Goal: Task Accomplishment & Management: Manage account settings

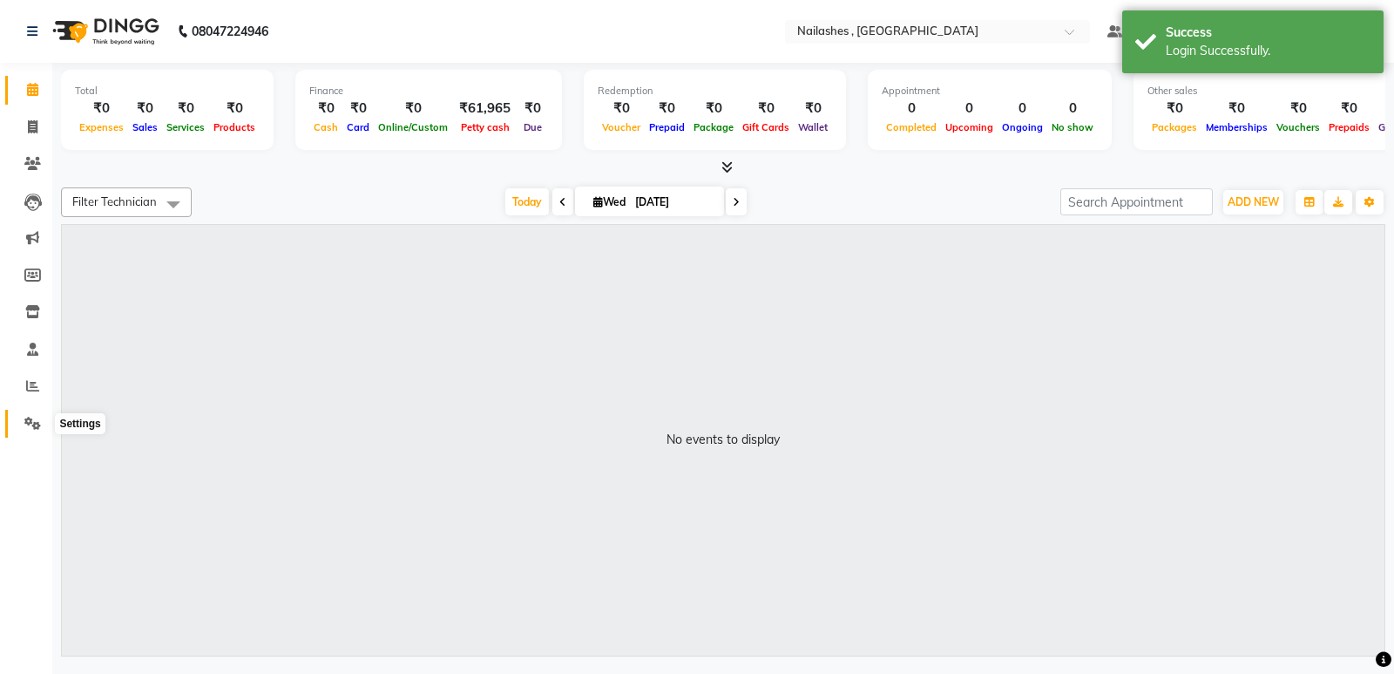
click at [23, 418] on span at bounding box center [32, 424] width 31 height 20
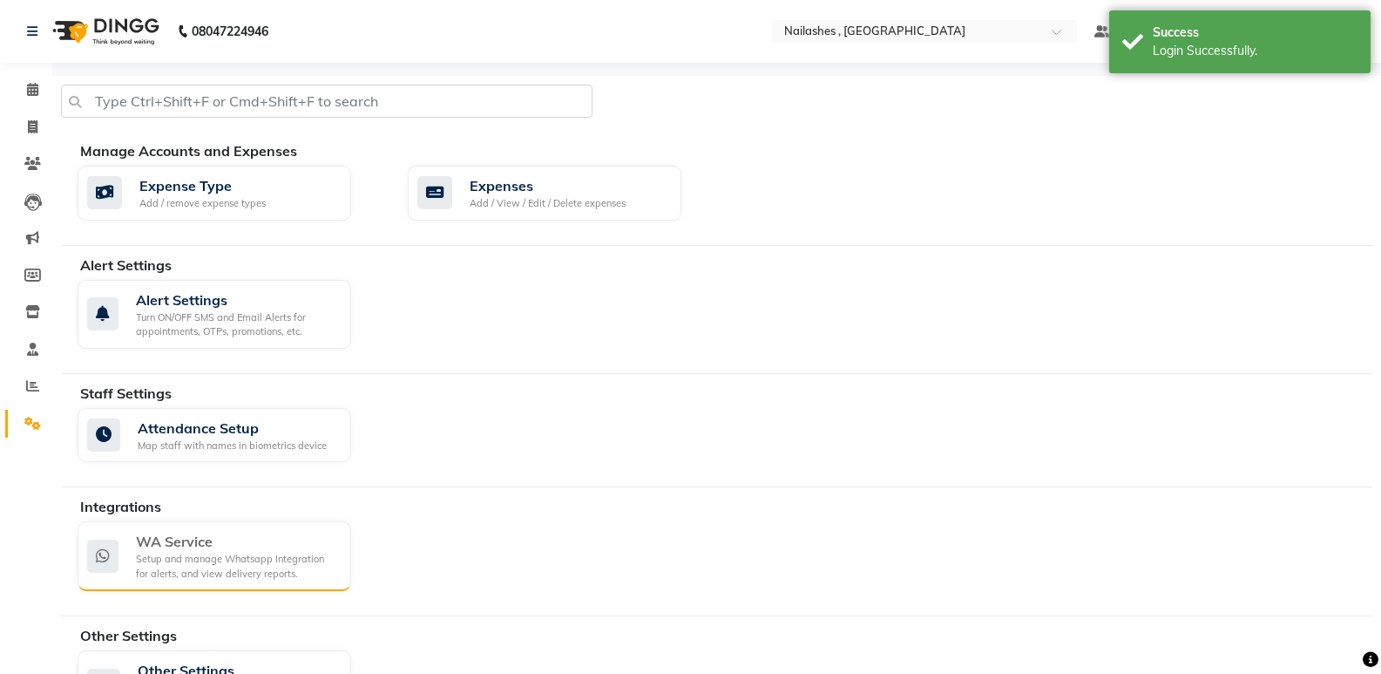
click at [184, 567] on div "Setup and manage Whatsapp Integration for alerts, and view delivery reports." at bounding box center [236, 566] width 201 height 29
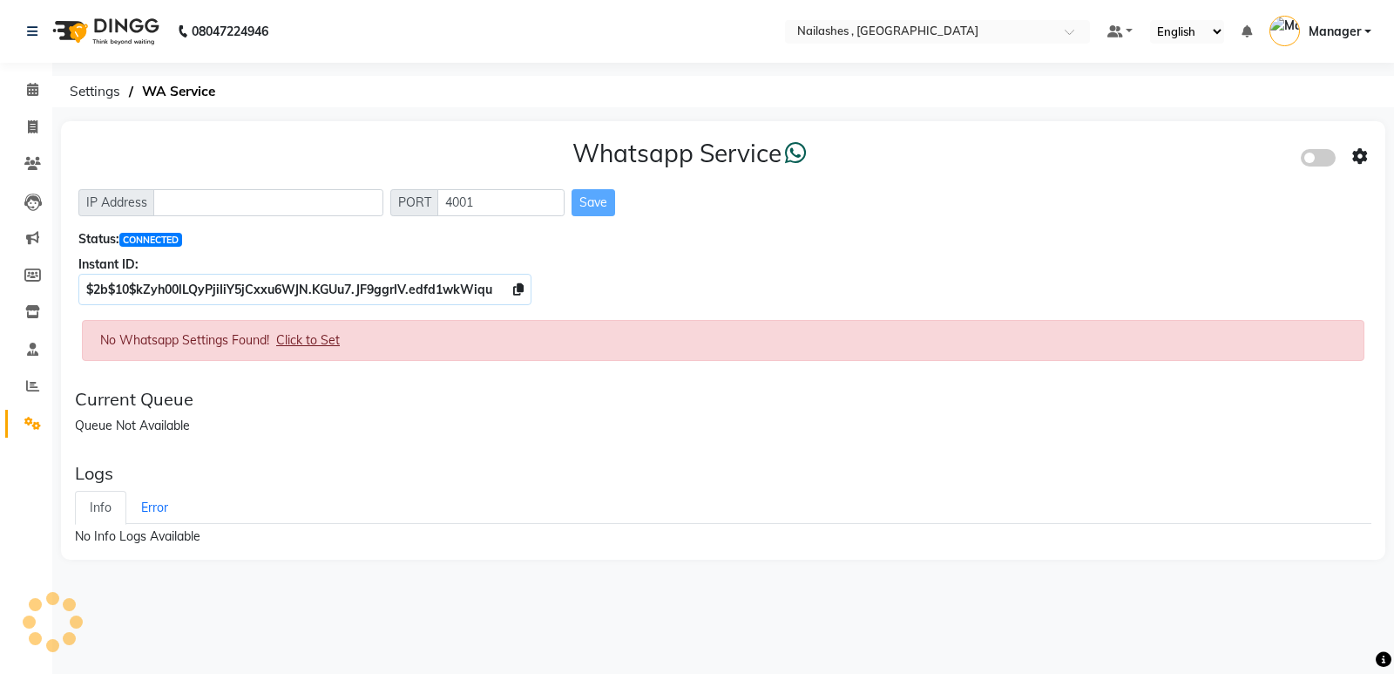
click at [1112, 489] on div "Logs Info Error No Info Logs Available" at bounding box center [723, 504] width 1311 height 97
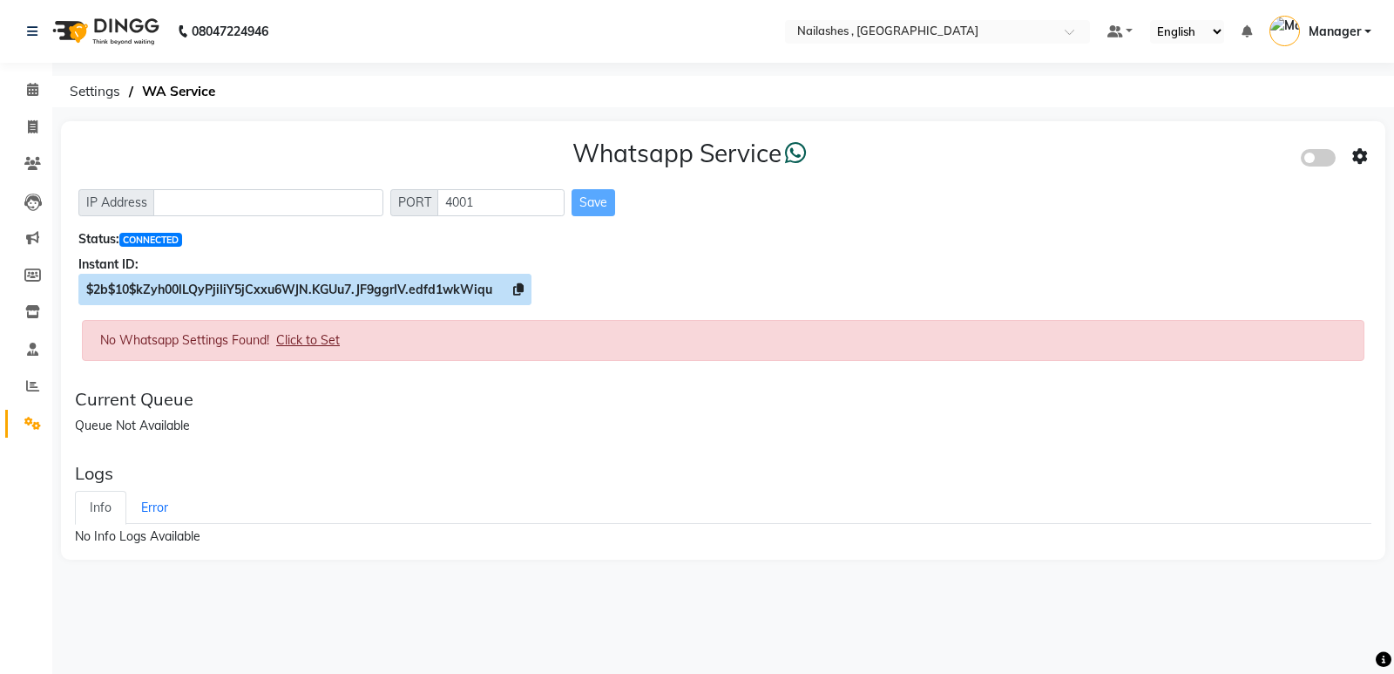
click at [519, 284] on icon at bounding box center [518, 289] width 10 height 12
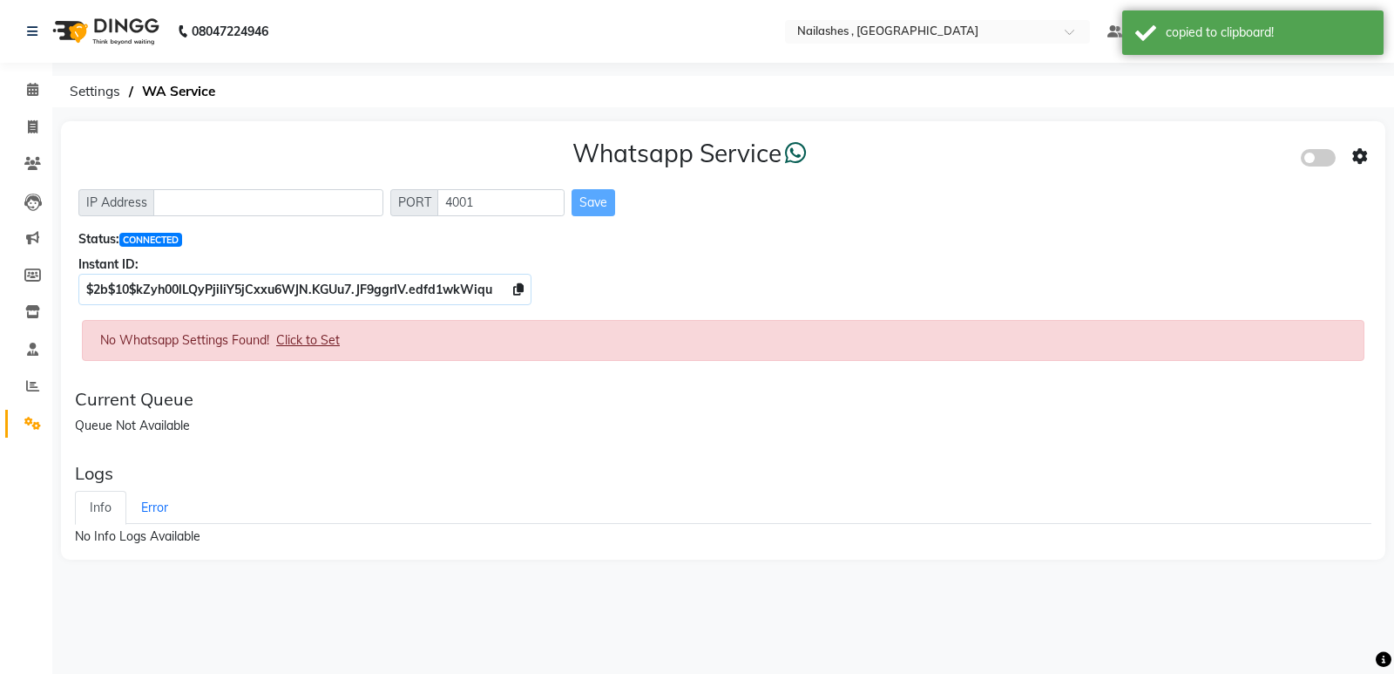
click at [1316, 156] on span at bounding box center [1318, 157] width 35 height 17
click at [1314, 160] on input "checkbox" at bounding box center [1314, 160] width 0 height 0
click at [1360, 153] on icon at bounding box center [1361, 157] width 16 height 16
click at [1217, 139] on div "Whatsapp Settings" at bounding box center [1235, 138] width 200 height 22
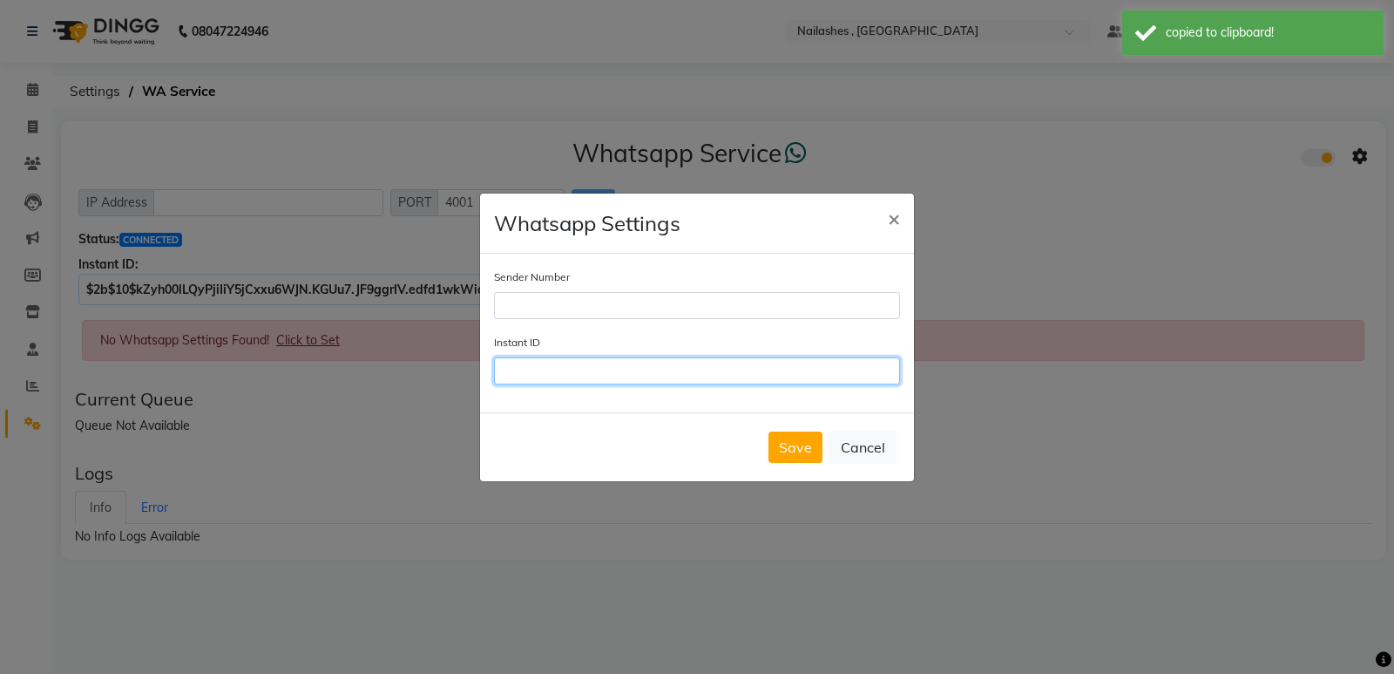
click at [607, 367] on input "Instant ID" at bounding box center [697, 370] width 406 height 27
paste input "$2b$10$kZyh00lLQyPjiIiY5jCxxu6WJN.KGUu7.JF9ggrIV.edfd1wkWiqu"
type input "$2b$10$kZyh00lLQyPjiIiY5jCxxu6WJN.KGUu7.JF9ggrIV.edfd1wkWiqu"
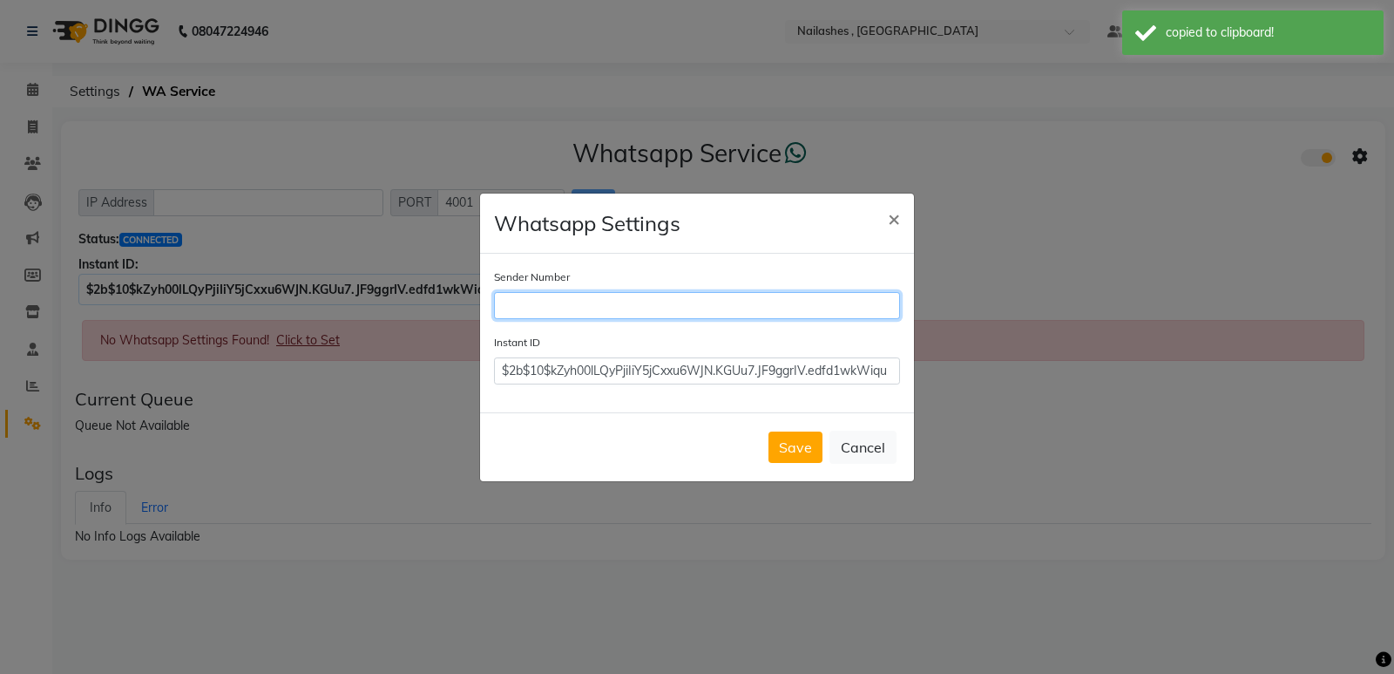
click at [583, 312] on input "Sender Number" at bounding box center [697, 305] width 406 height 27
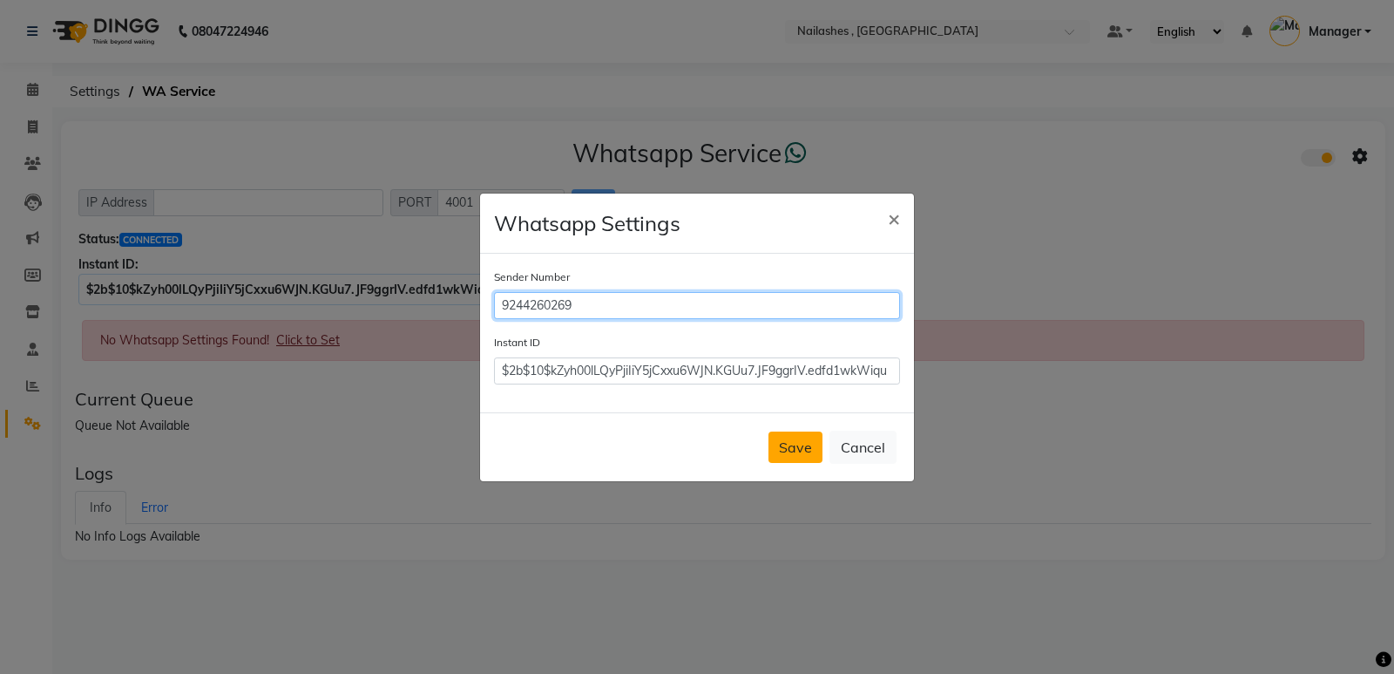
type input "9244260269"
click at [788, 449] on button "Save" at bounding box center [796, 446] width 54 height 31
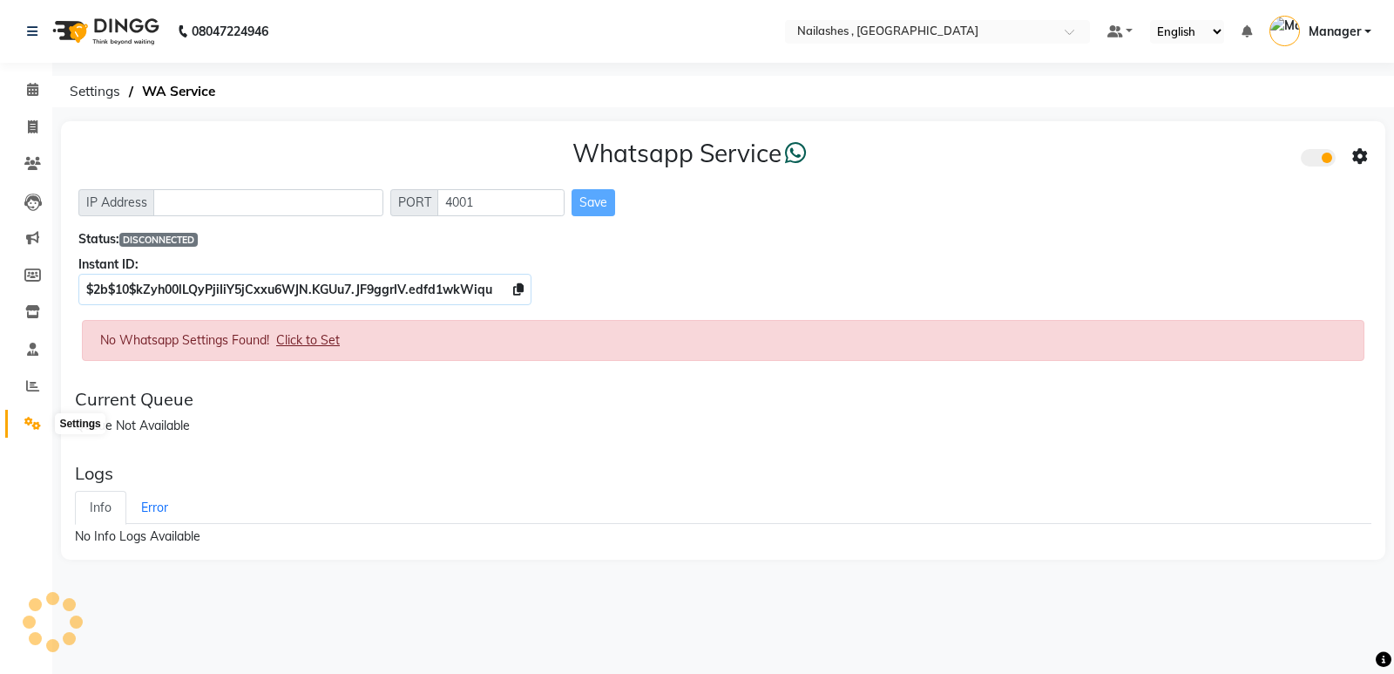
click at [22, 424] on span at bounding box center [32, 424] width 31 height 20
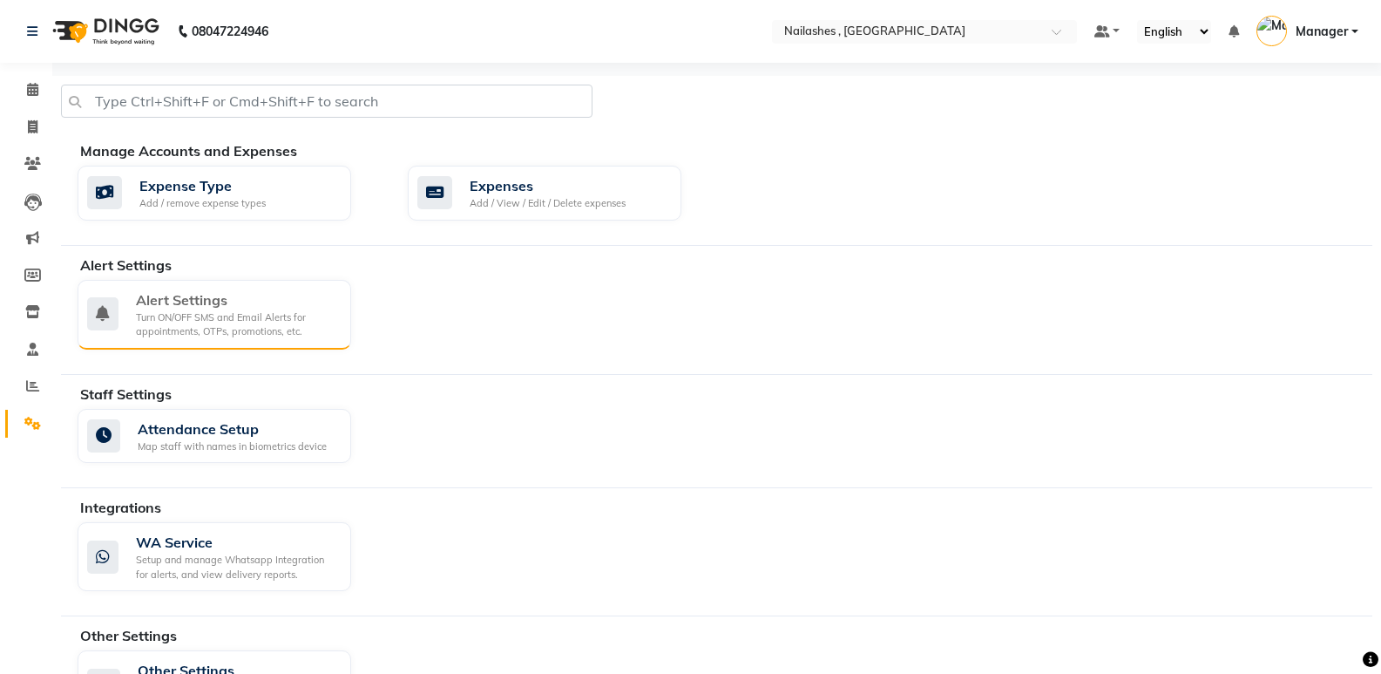
click at [240, 325] on div "Turn ON/OFF SMS and Email Alerts for appointments, OTPs, promotions, etc." at bounding box center [236, 324] width 201 height 29
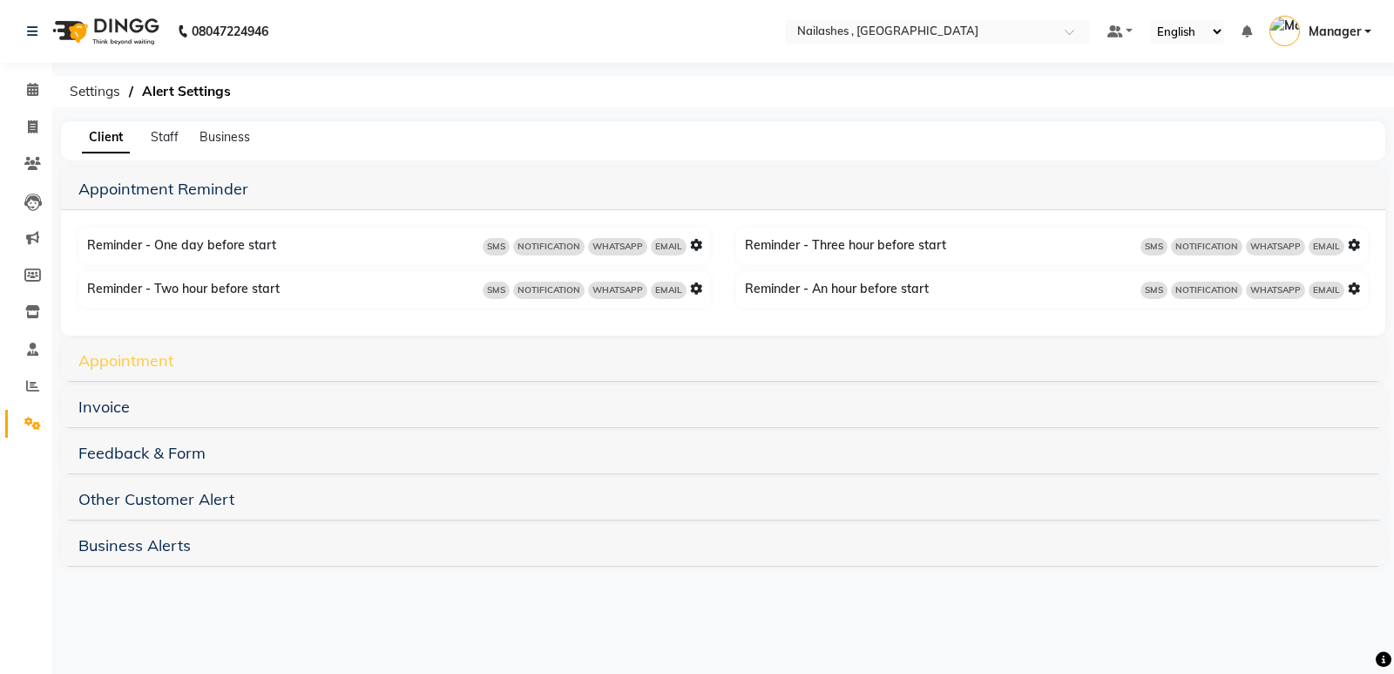
click at [143, 355] on link "Appointment" at bounding box center [125, 360] width 95 height 20
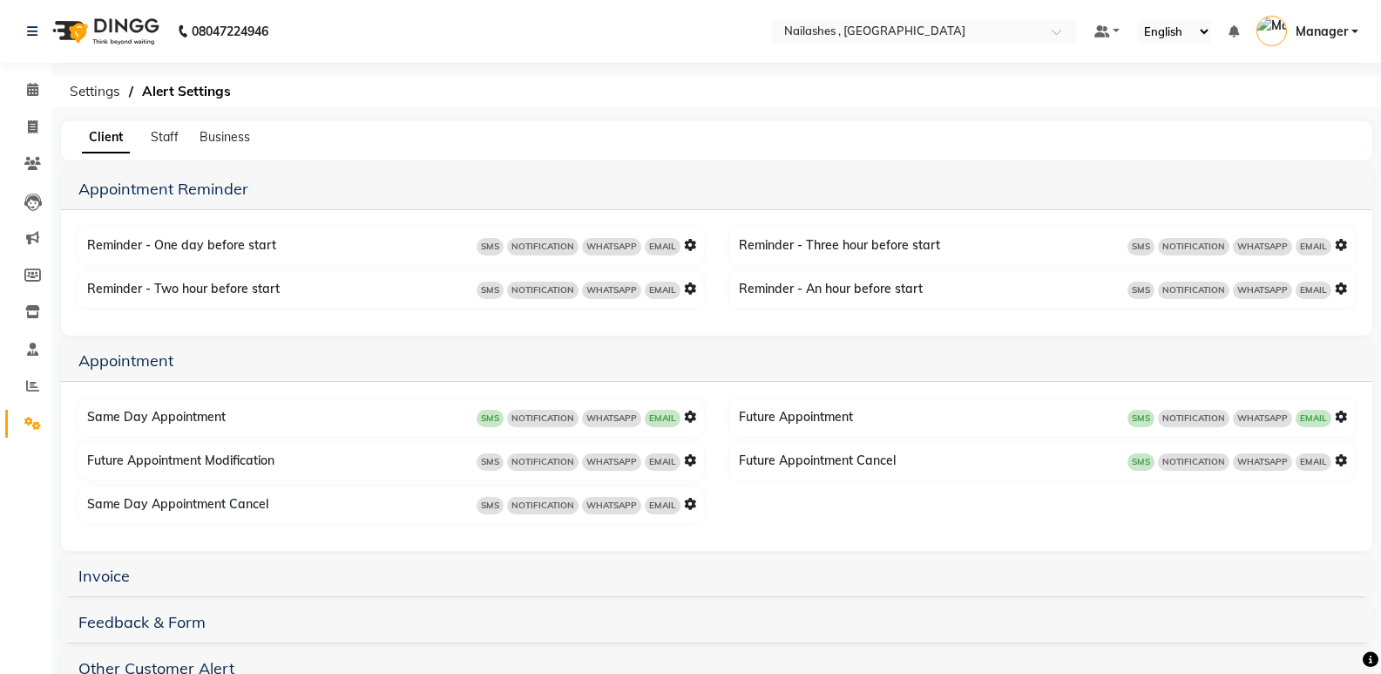
click at [693, 416] on icon at bounding box center [690, 416] width 12 height 12
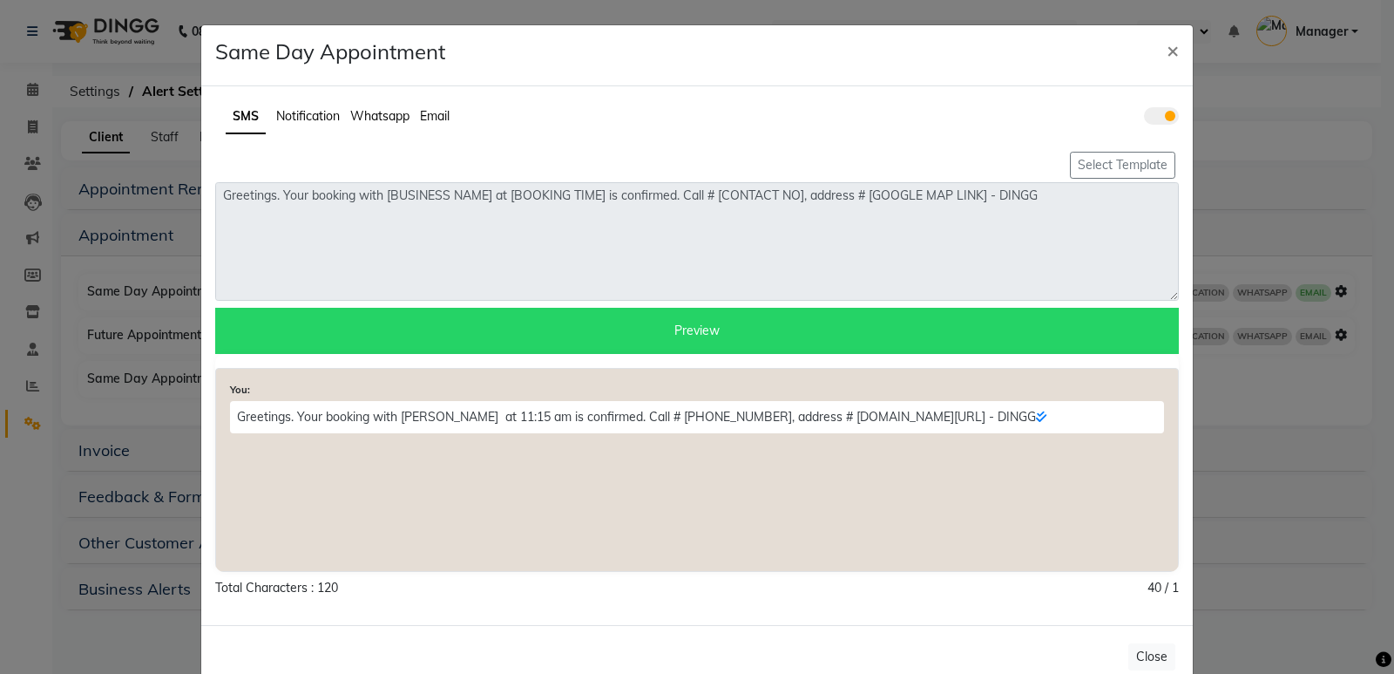
click at [323, 112] on span "Notification" at bounding box center [308, 116] width 64 height 16
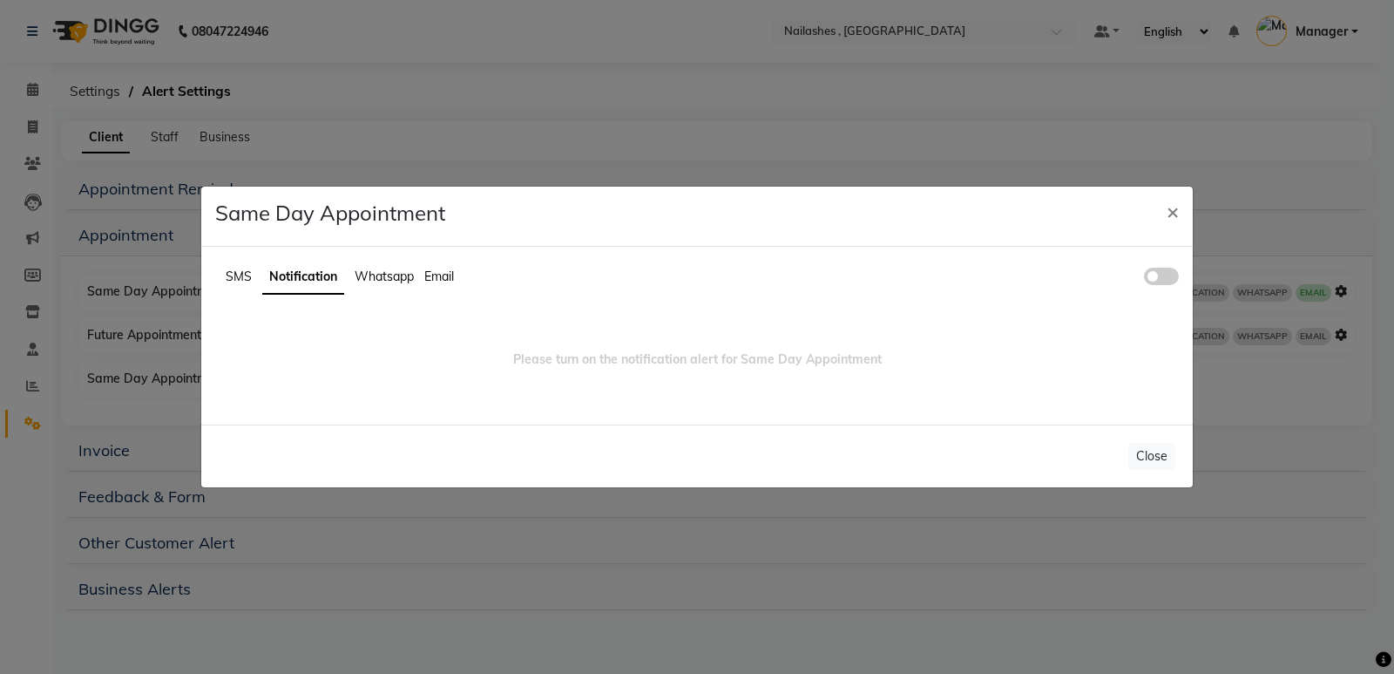
drag, startPoint x: 1176, startPoint y: 271, endPoint x: 1168, endPoint y: 272, distance: 8.8
click at [1168, 272] on span at bounding box center [1161, 276] width 35 height 17
click at [1144, 279] on input "checkbox" at bounding box center [1144, 279] width 0 height 0
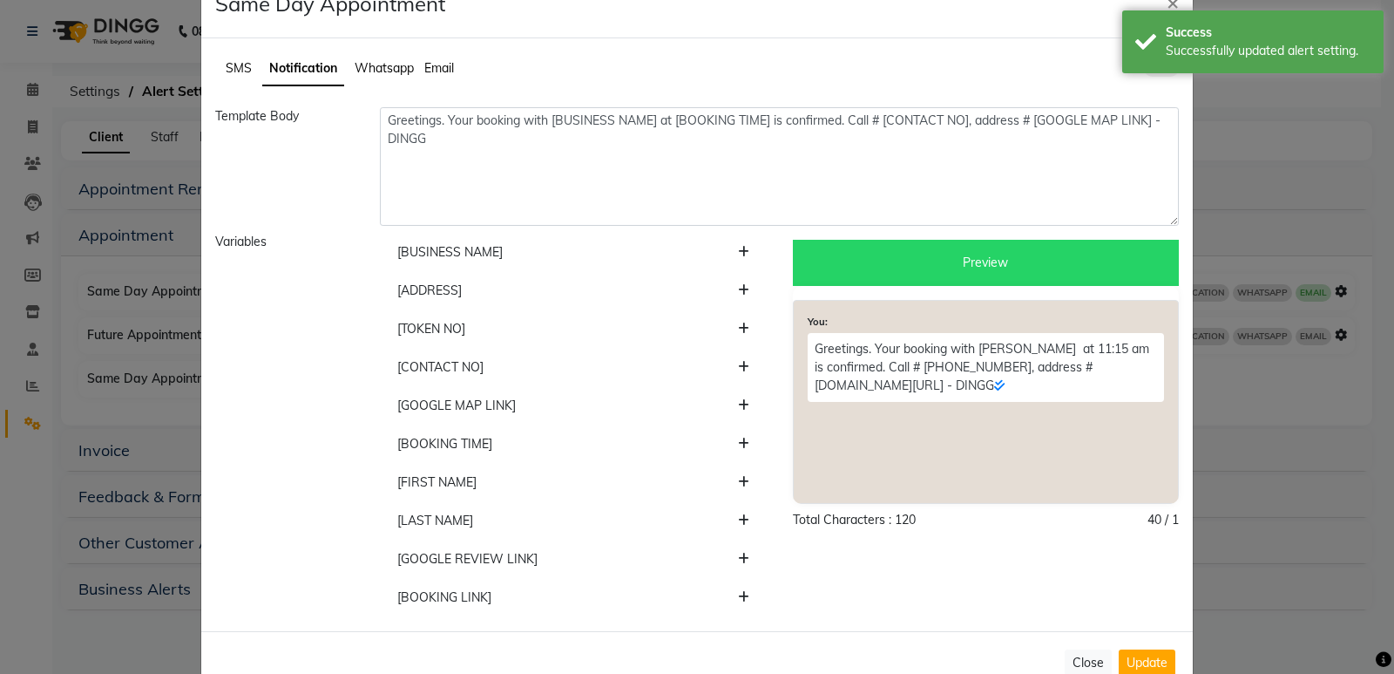
scroll to position [93, 0]
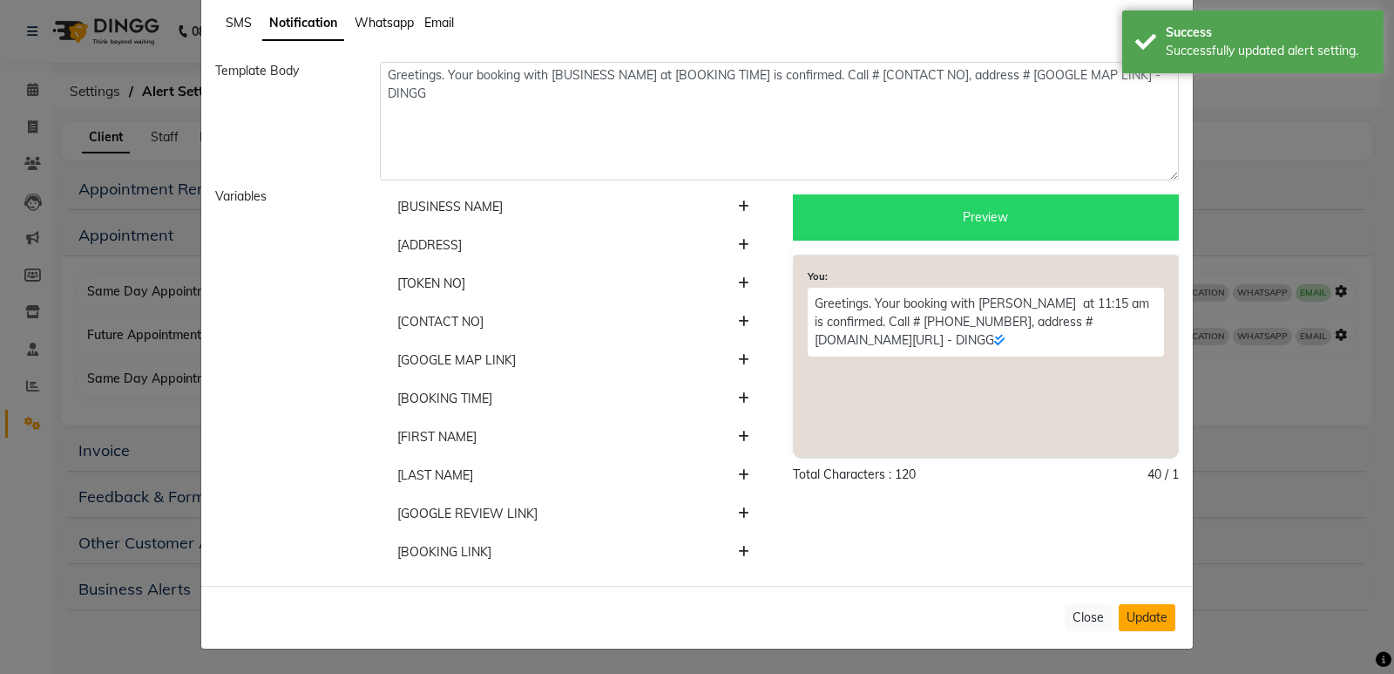
click at [1151, 611] on button "Update" at bounding box center [1147, 617] width 57 height 27
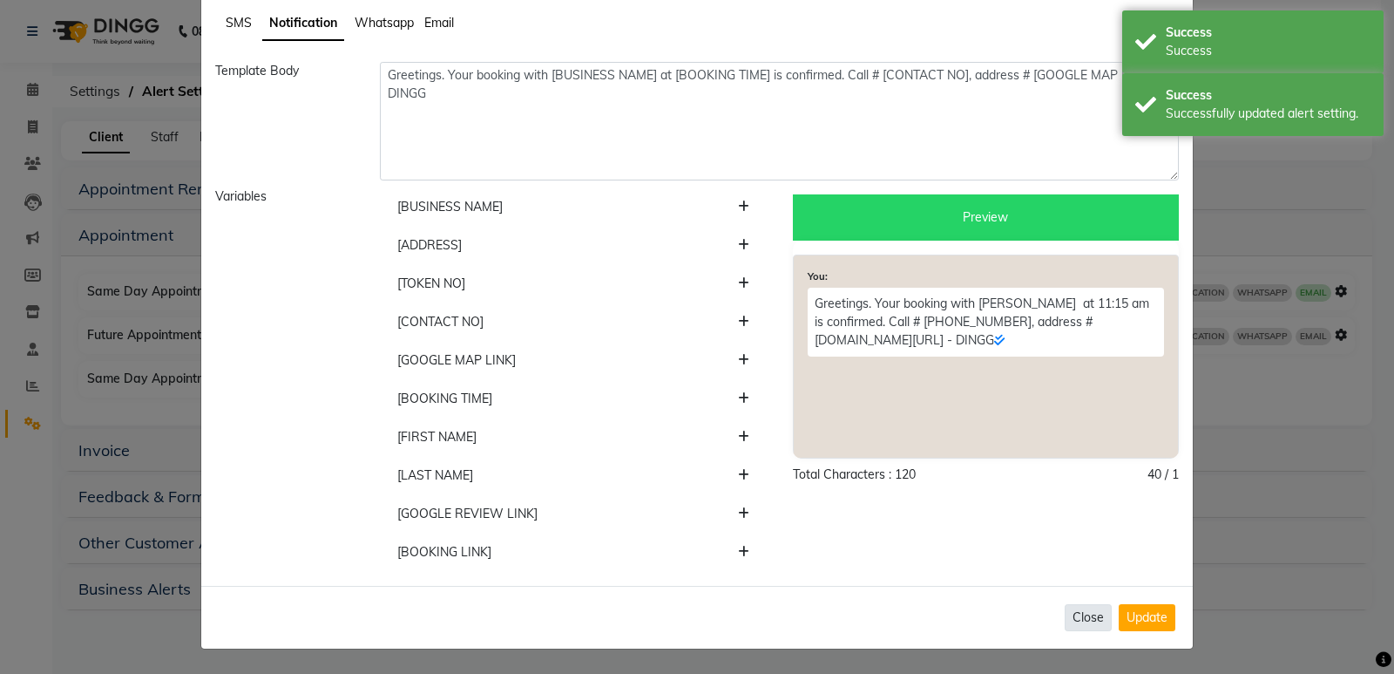
click at [1081, 614] on button "Close" at bounding box center [1088, 617] width 47 height 27
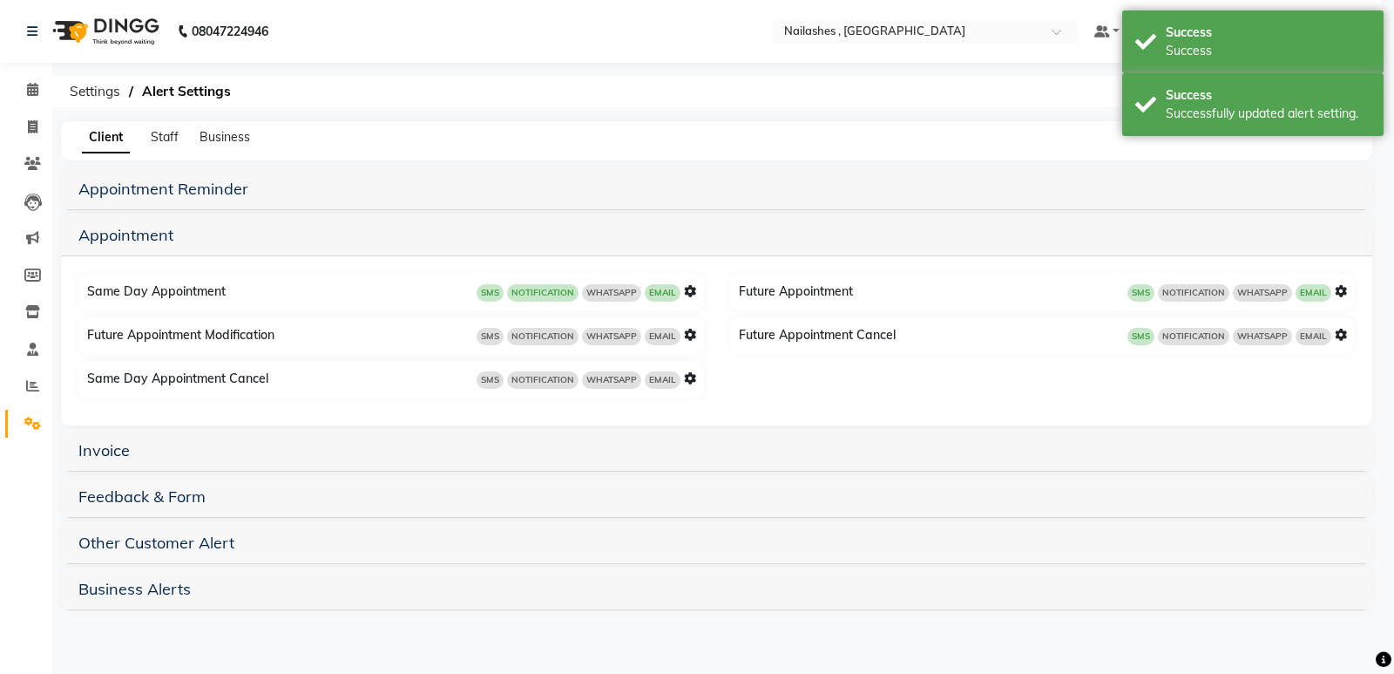
scroll to position [0, 0]
click at [1353, 295] on icon at bounding box center [1354, 291] width 12 height 12
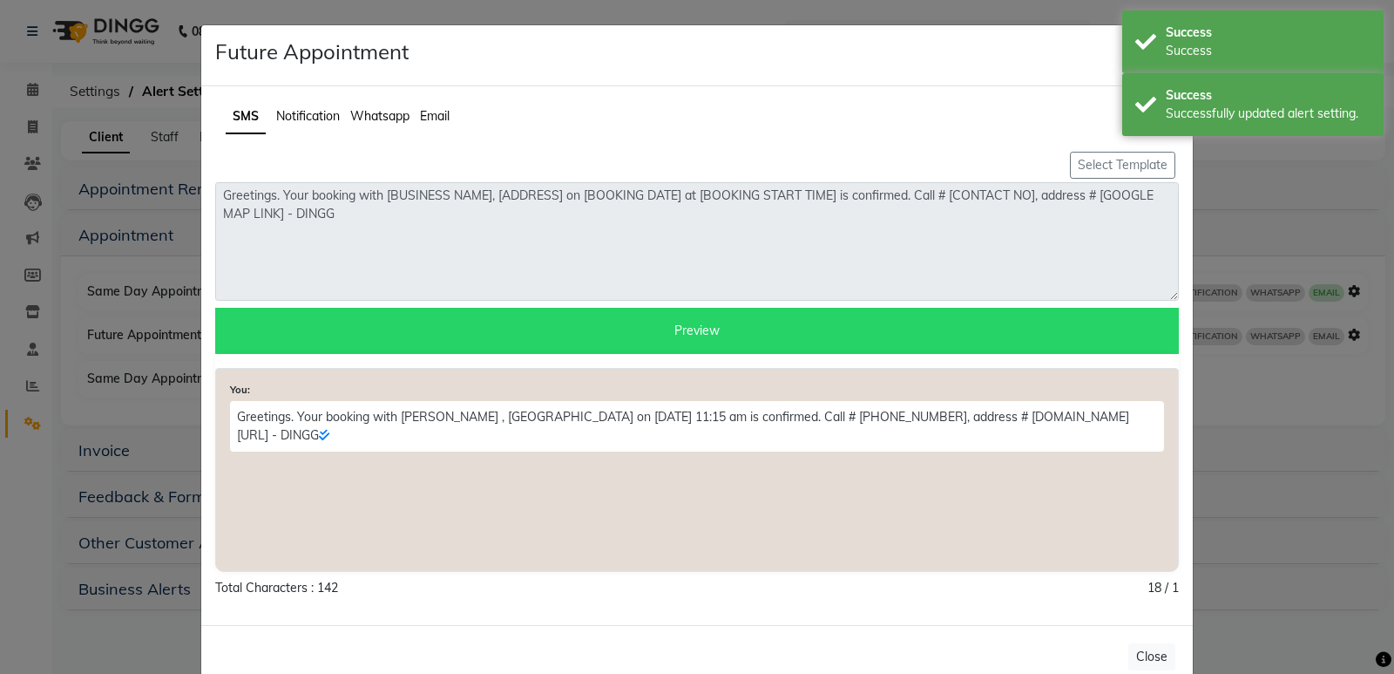
click at [302, 114] on span "Notification" at bounding box center [308, 116] width 64 height 16
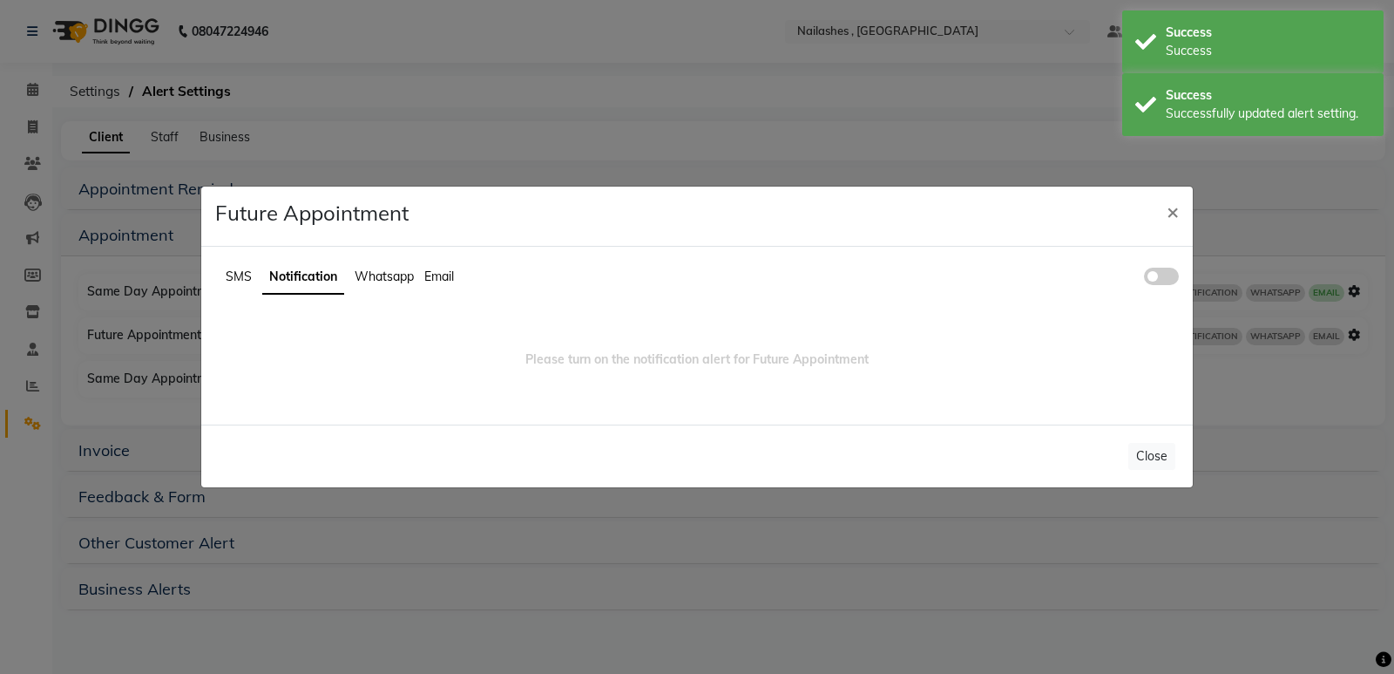
click at [1183, 275] on div "SMS Notification Whatsapp Email" at bounding box center [697, 285] width 990 height 48
click at [1161, 271] on span at bounding box center [1161, 276] width 35 height 17
click at [1144, 279] on input "checkbox" at bounding box center [1144, 279] width 0 height 0
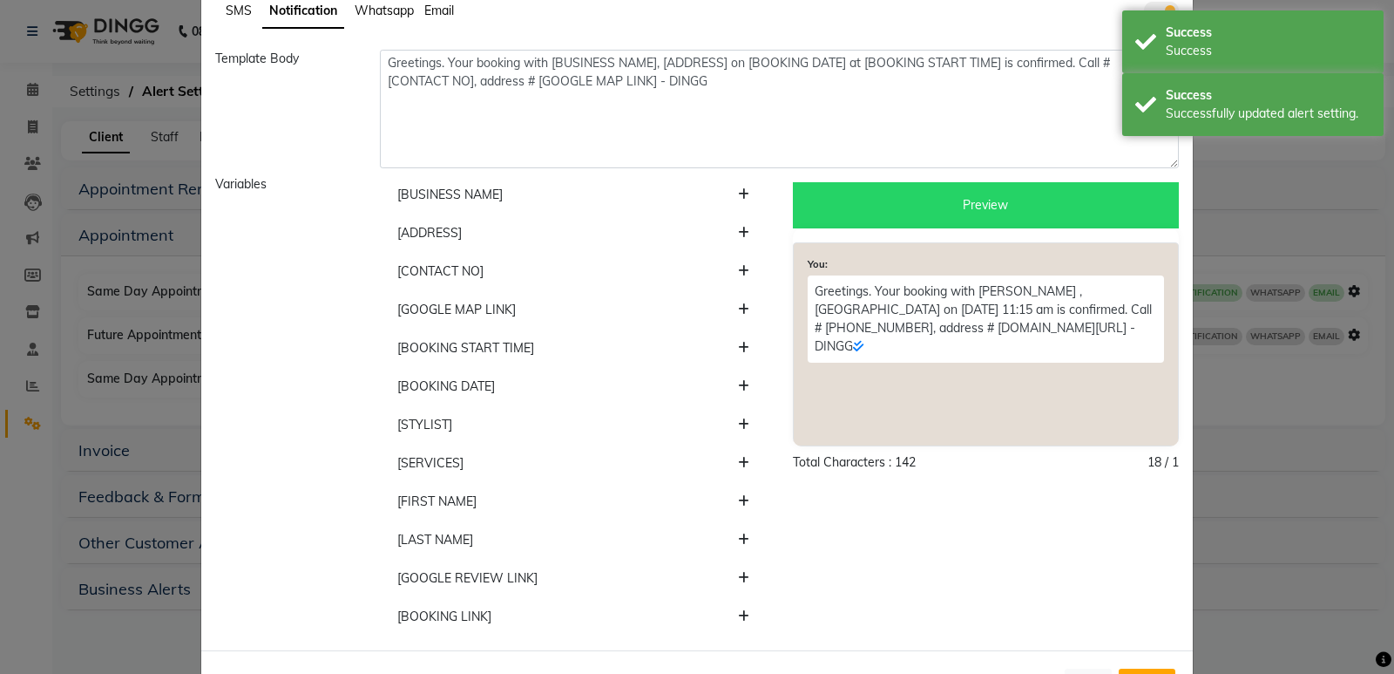
scroll to position [170, 0]
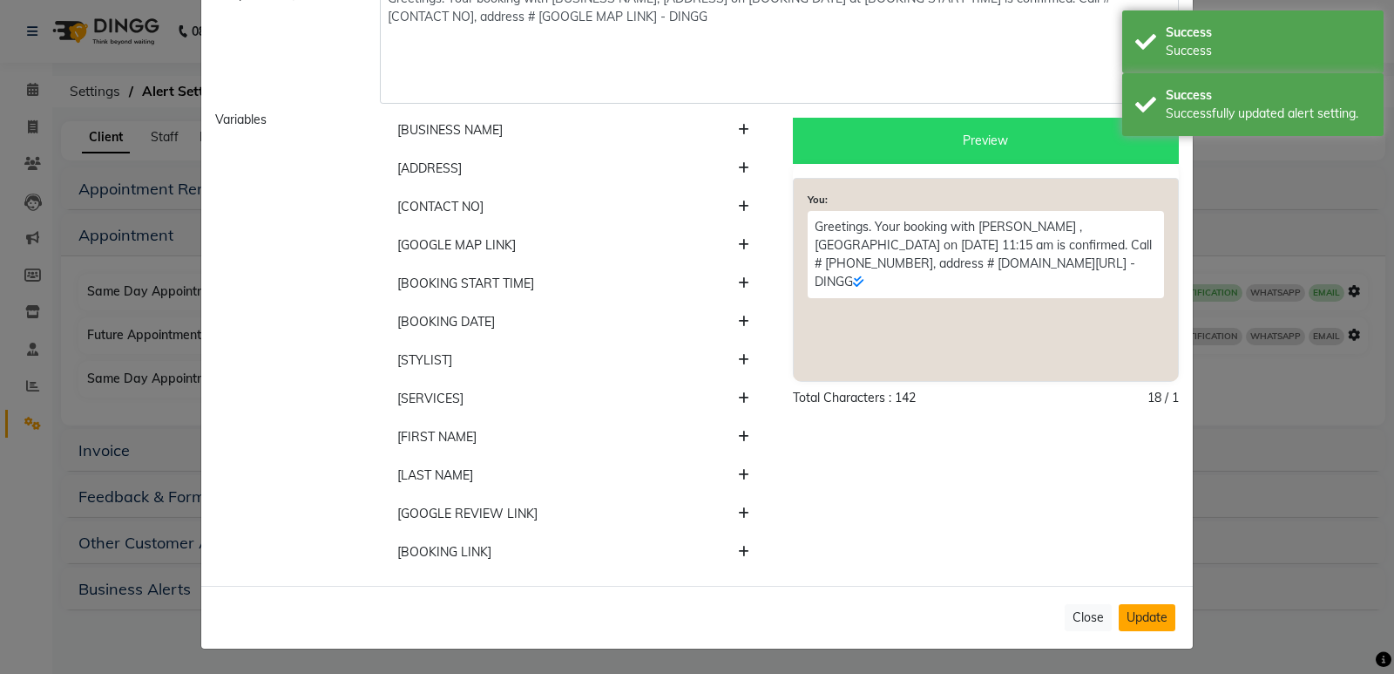
click at [1145, 610] on button "Update" at bounding box center [1147, 617] width 57 height 27
click at [1074, 614] on button "Close" at bounding box center [1088, 617] width 47 height 27
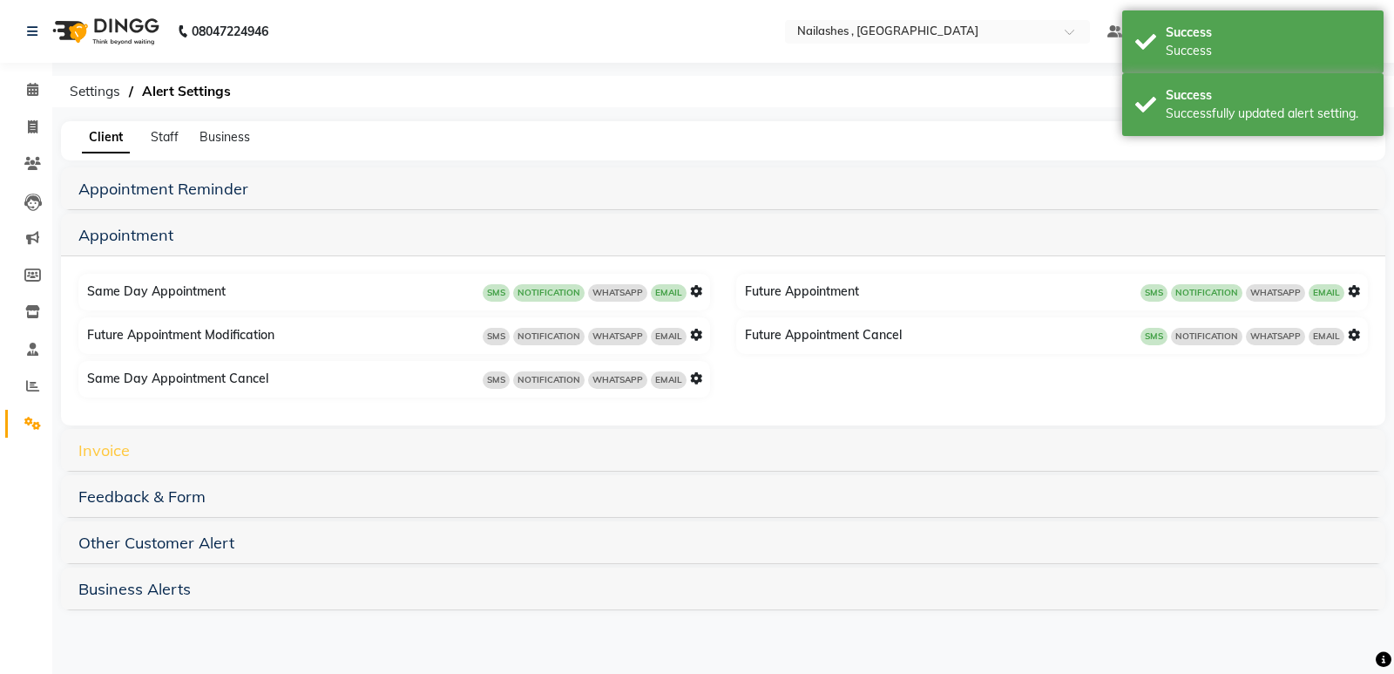
click at [113, 444] on link "Invoice" at bounding box center [103, 450] width 51 height 20
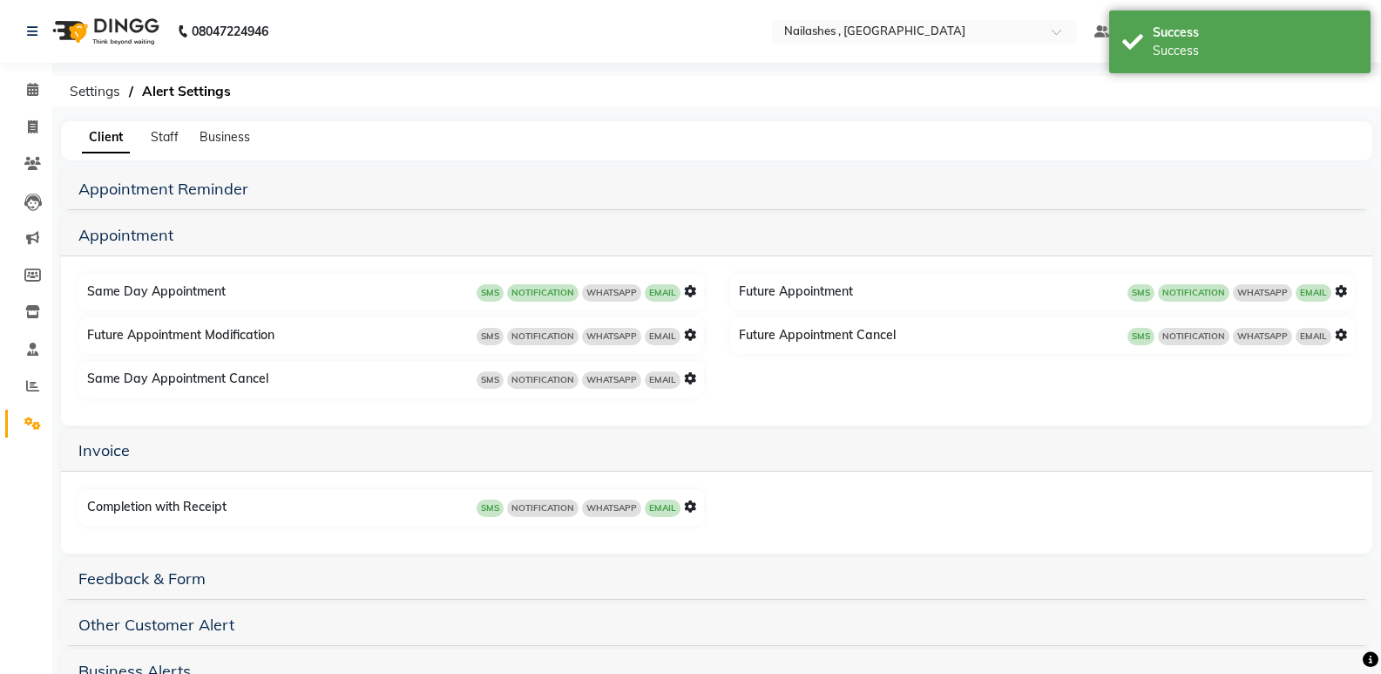
click at [692, 503] on icon at bounding box center [690, 506] width 12 height 12
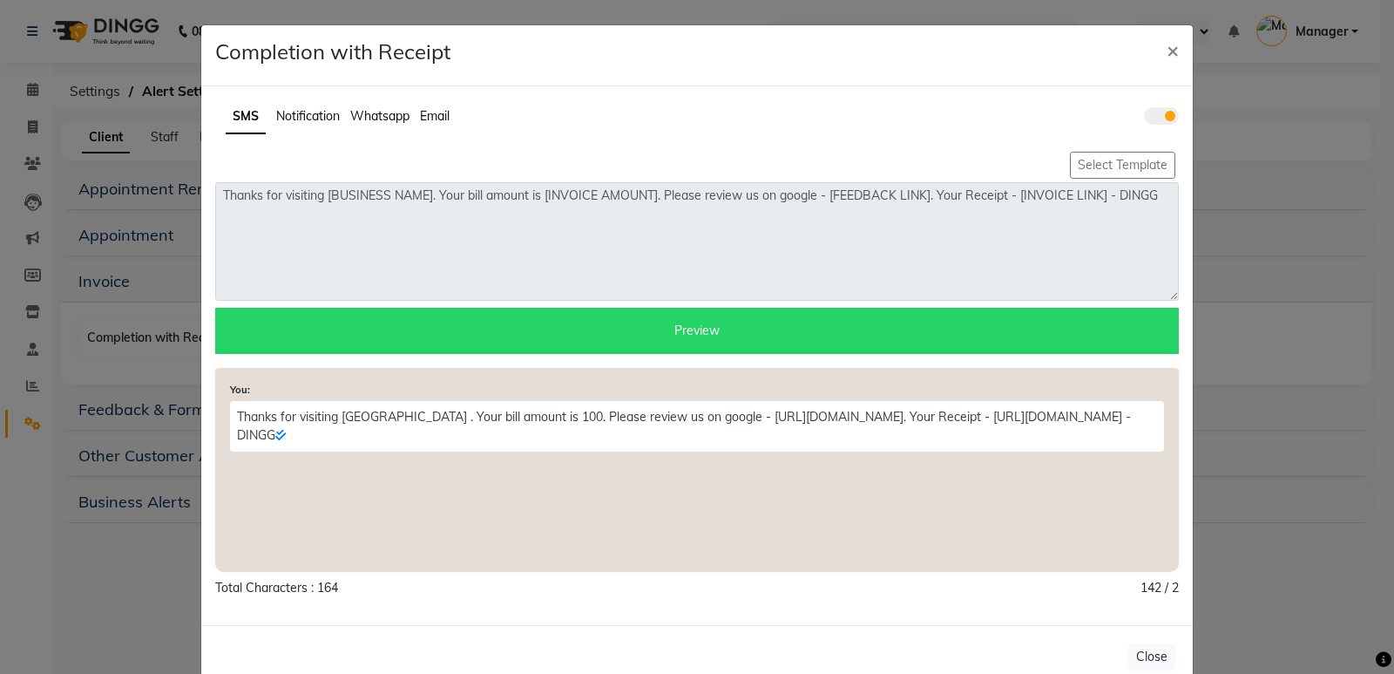
click at [296, 119] on span "Notification" at bounding box center [308, 116] width 64 height 16
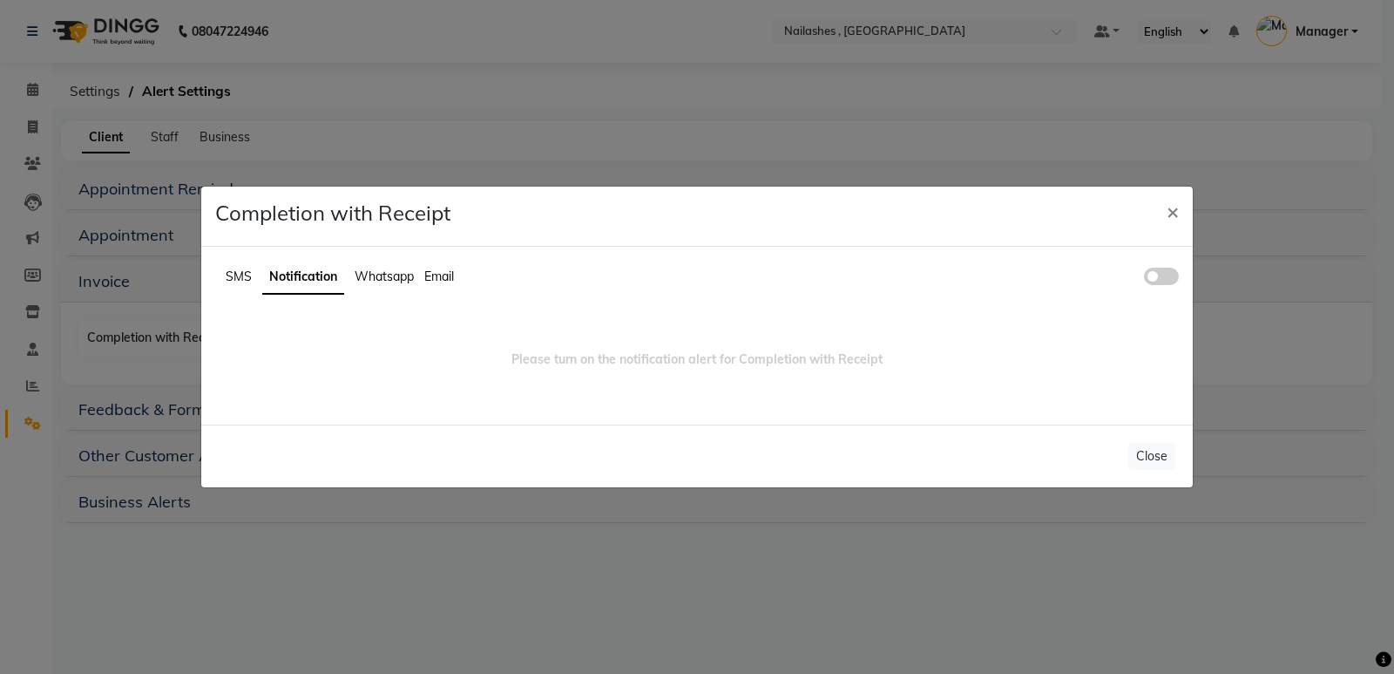
click at [1156, 275] on span at bounding box center [1161, 276] width 35 height 17
click at [1144, 279] on input "checkbox" at bounding box center [1144, 279] width 0 height 0
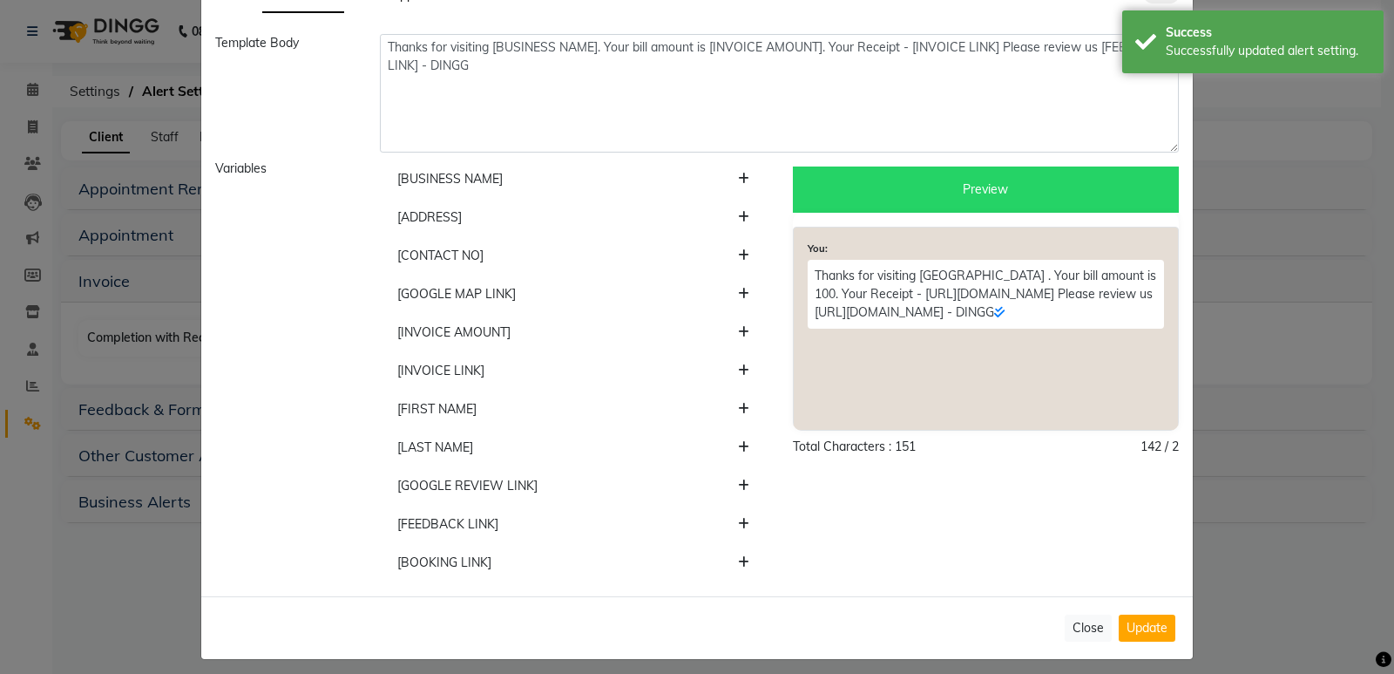
scroll to position [132, 0]
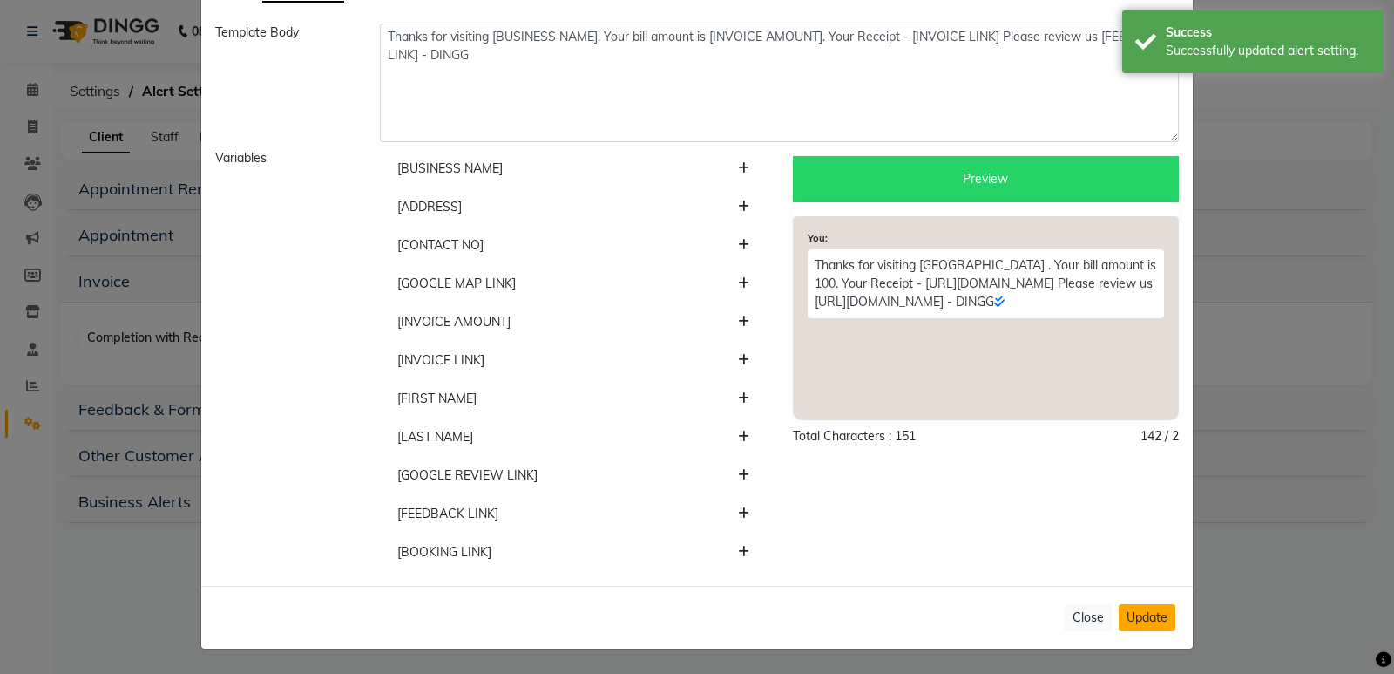
click at [1143, 608] on button "Update" at bounding box center [1147, 617] width 57 height 27
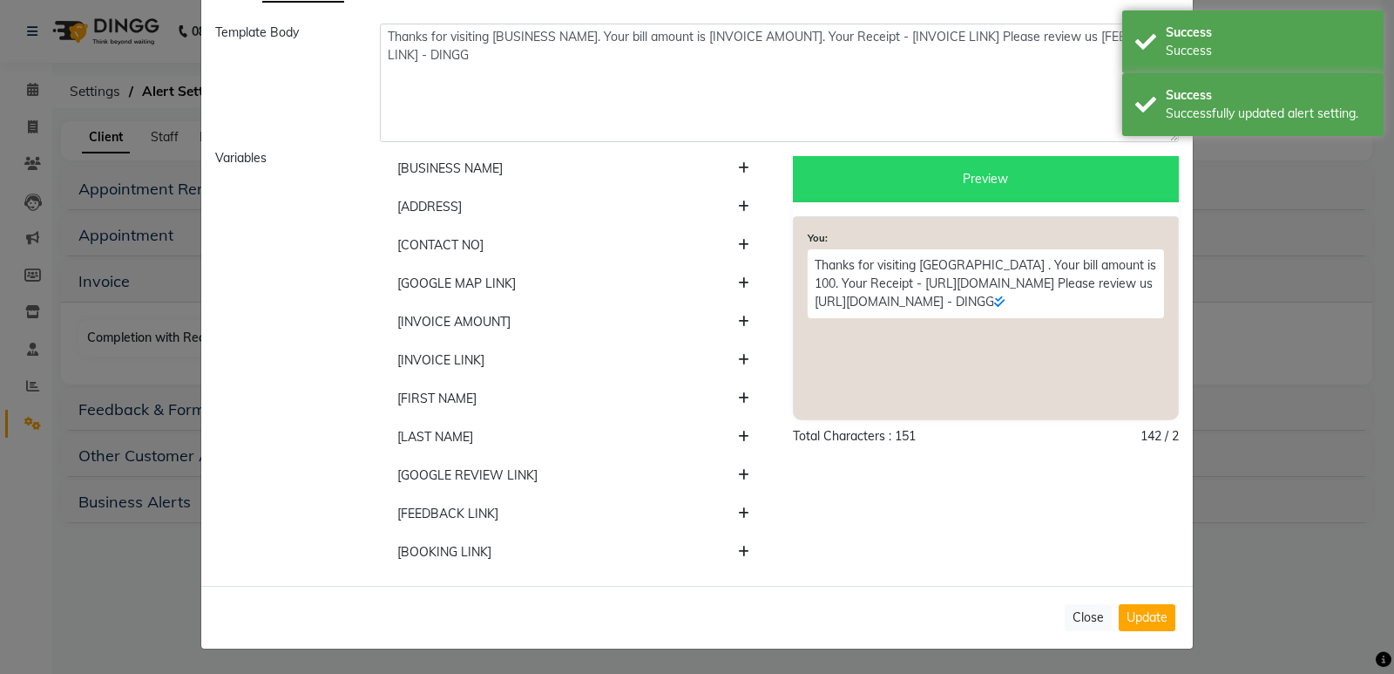
click at [1084, 615] on button "Close" at bounding box center [1088, 617] width 47 height 27
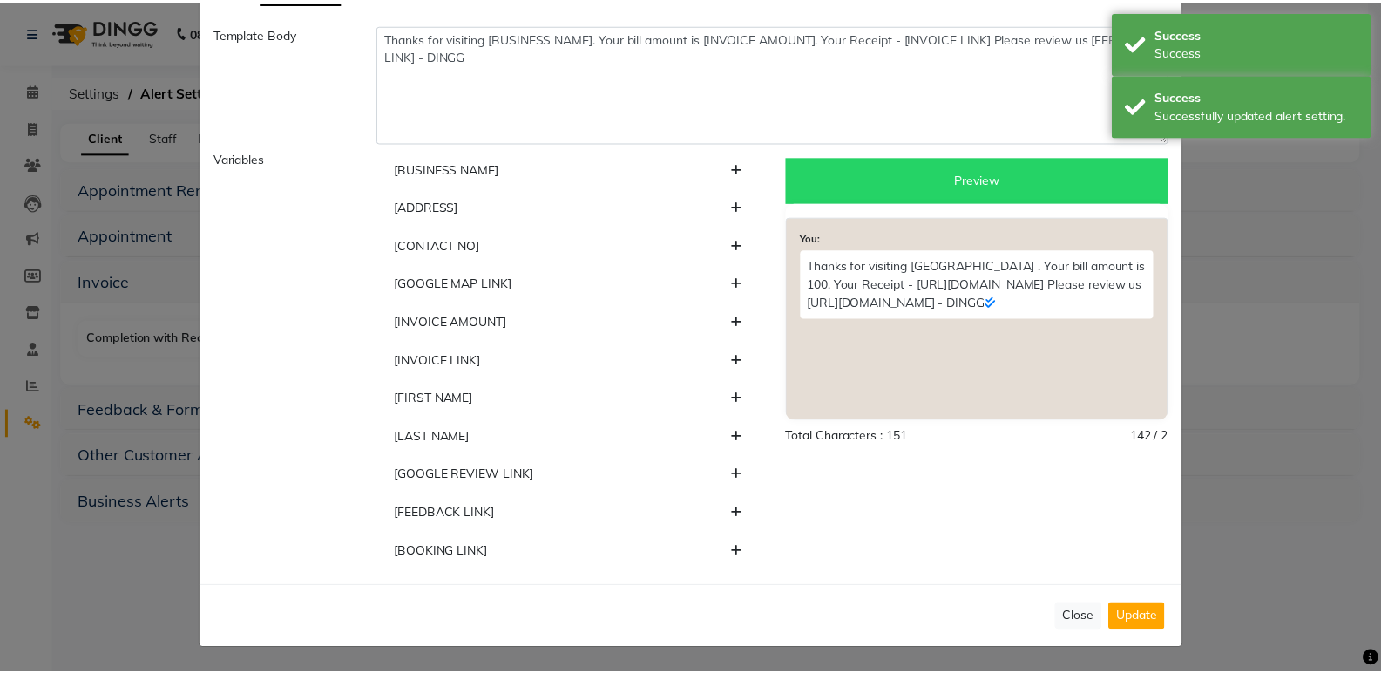
scroll to position [0, 0]
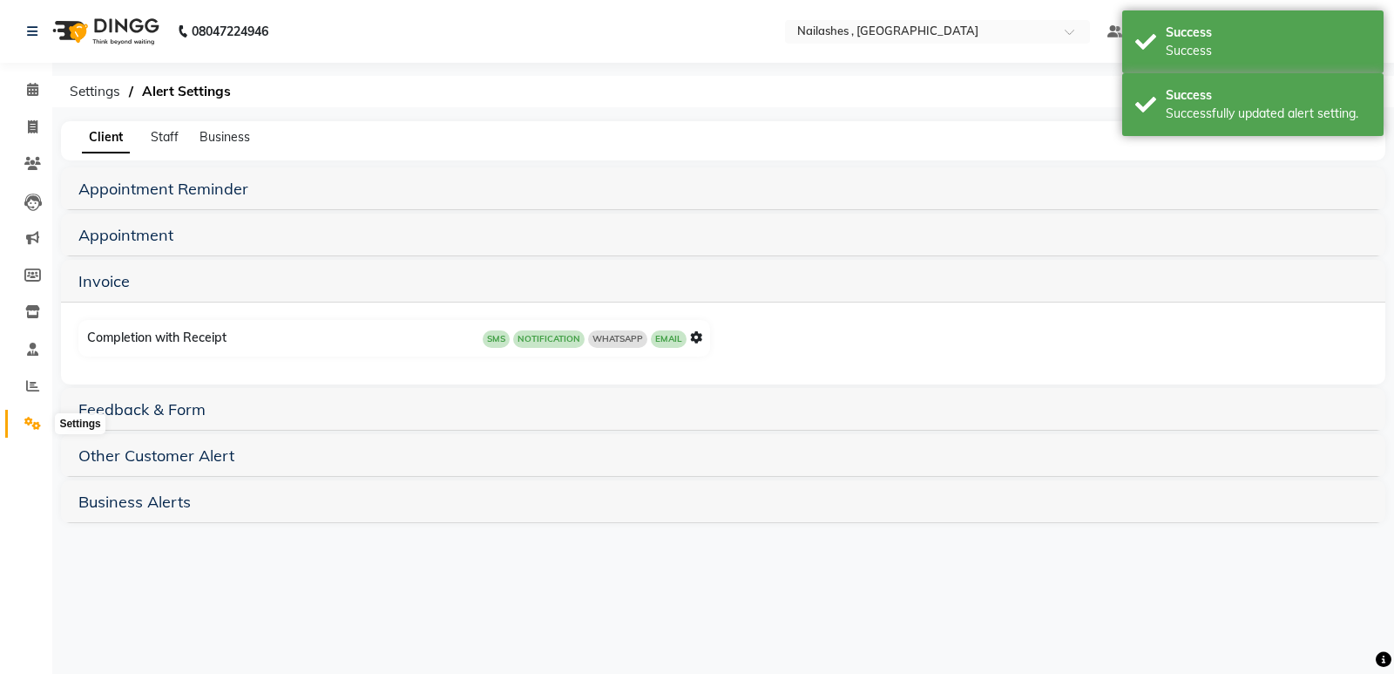
click at [25, 423] on icon at bounding box center [32, 423] width 17 height 13
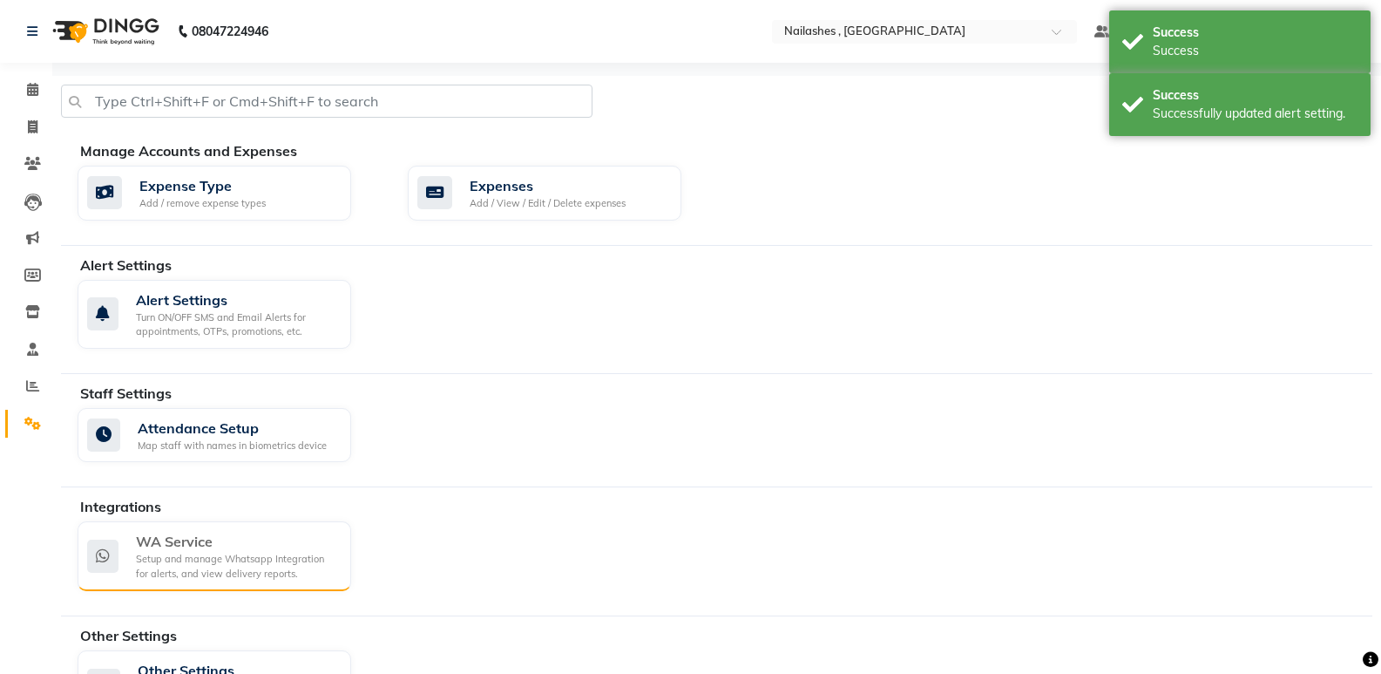
click at [260, 544] on div "WA Service" at bounding box center [236, 541] width 201 height 21
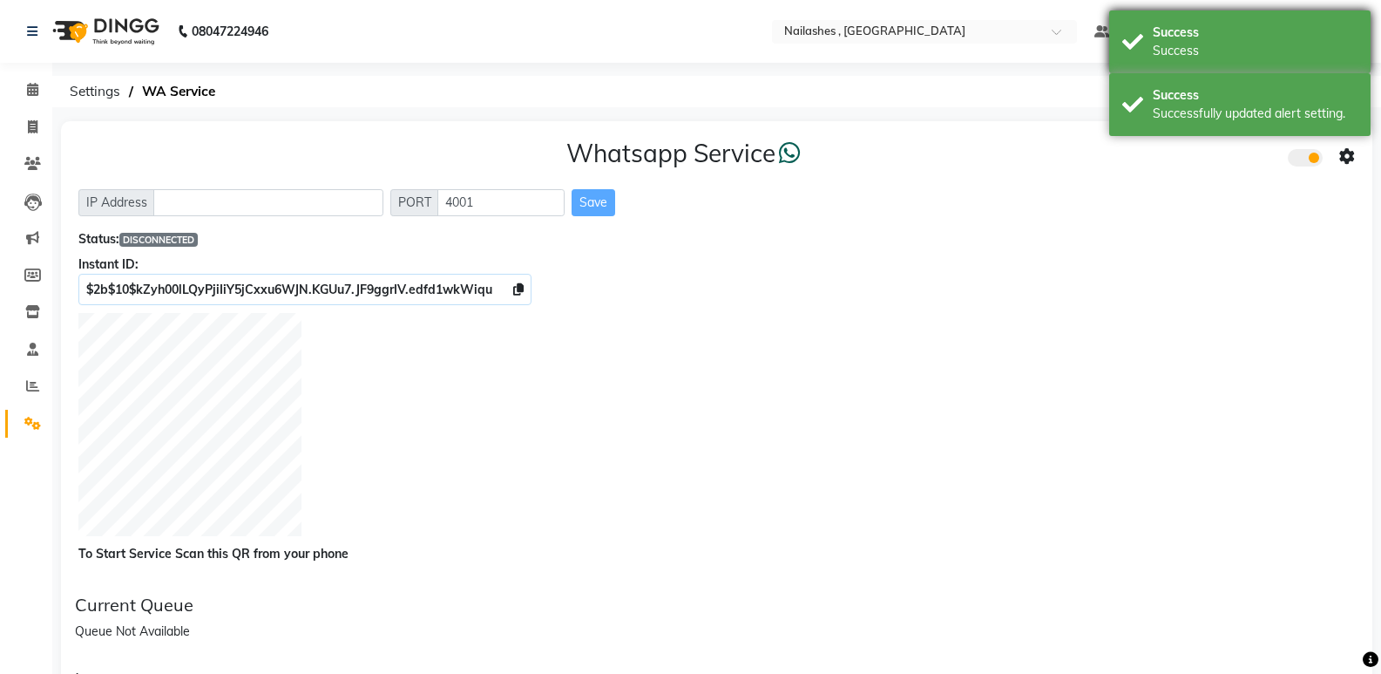
drag, startPoint x: 1205, startPoint y: 109, endPoint x: 1224, endPoint y: 18, distance: 92.6
click at [1205, 101] on div "Success Successfully updated alert setting." at bounding box center [1239, 104] width 261 height 63
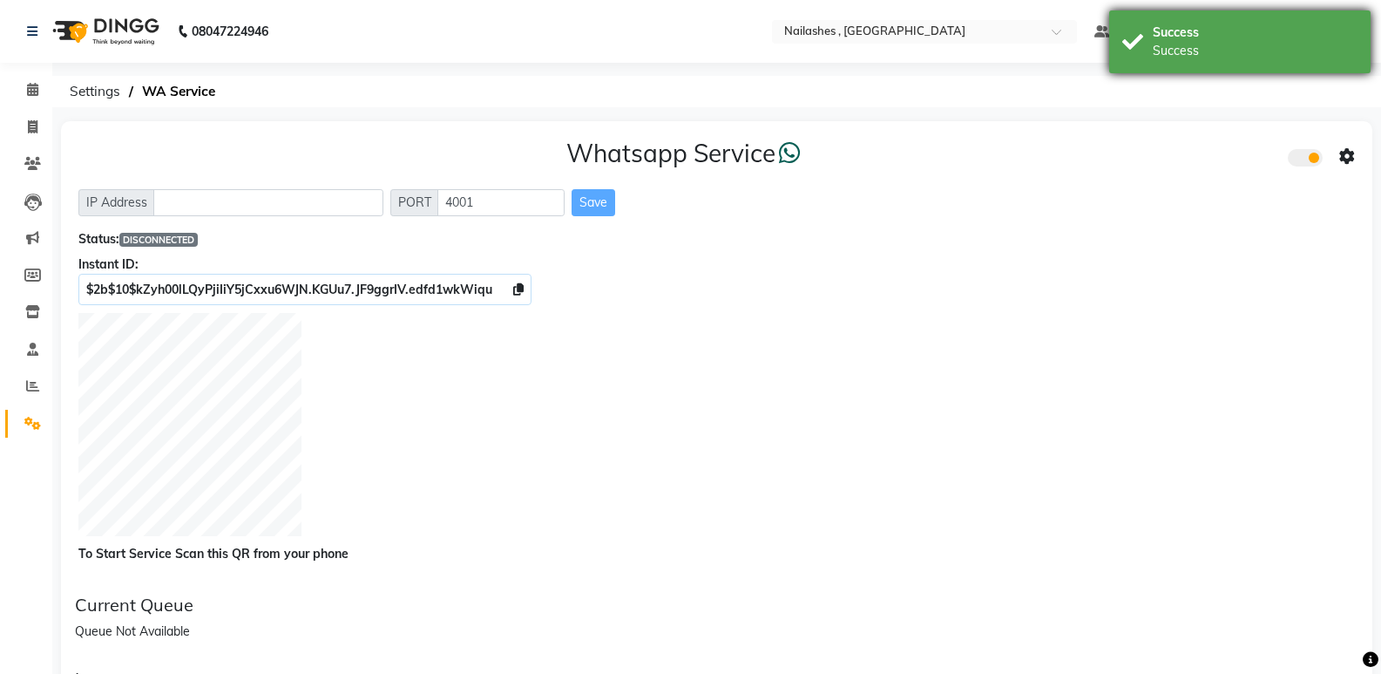
click at [1224, 13] on div "Success Success" at bounding box center [1239, 41] width 261 height 63
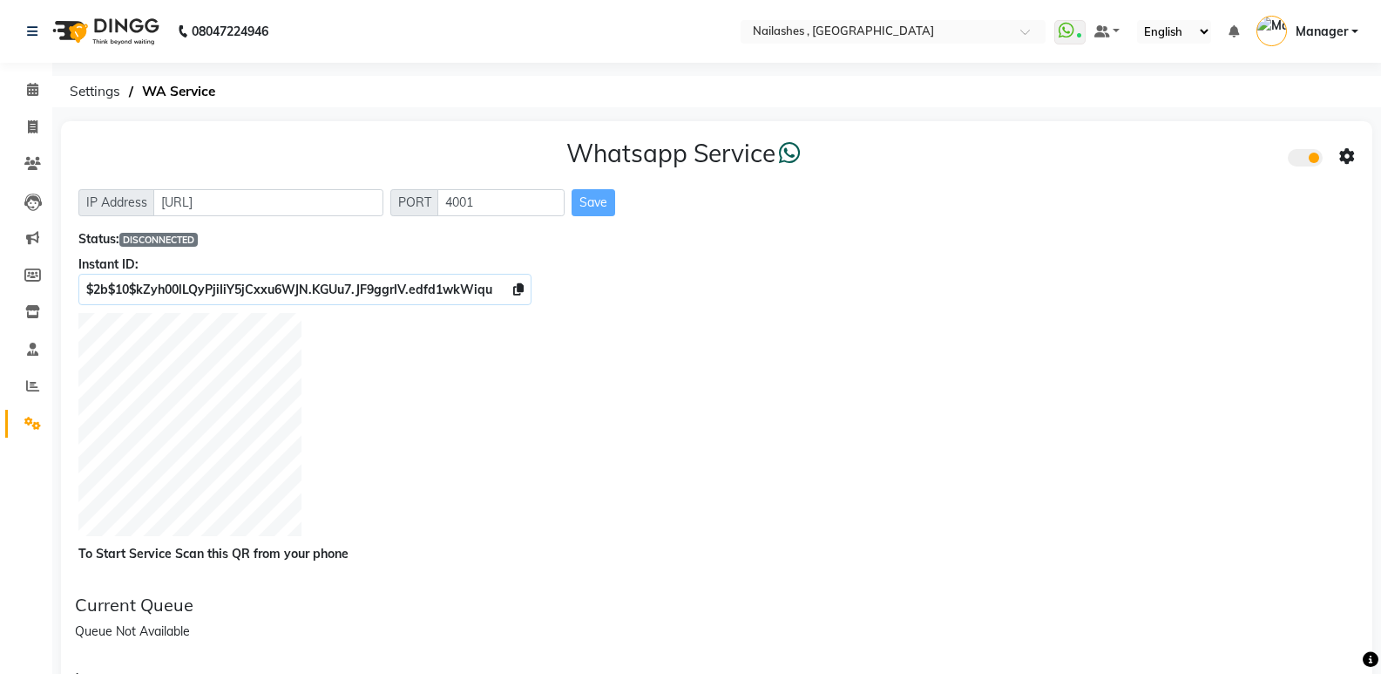
click at [1334, 34] on span "Manager" at bounding box center [1322, 32] width 52 height 18
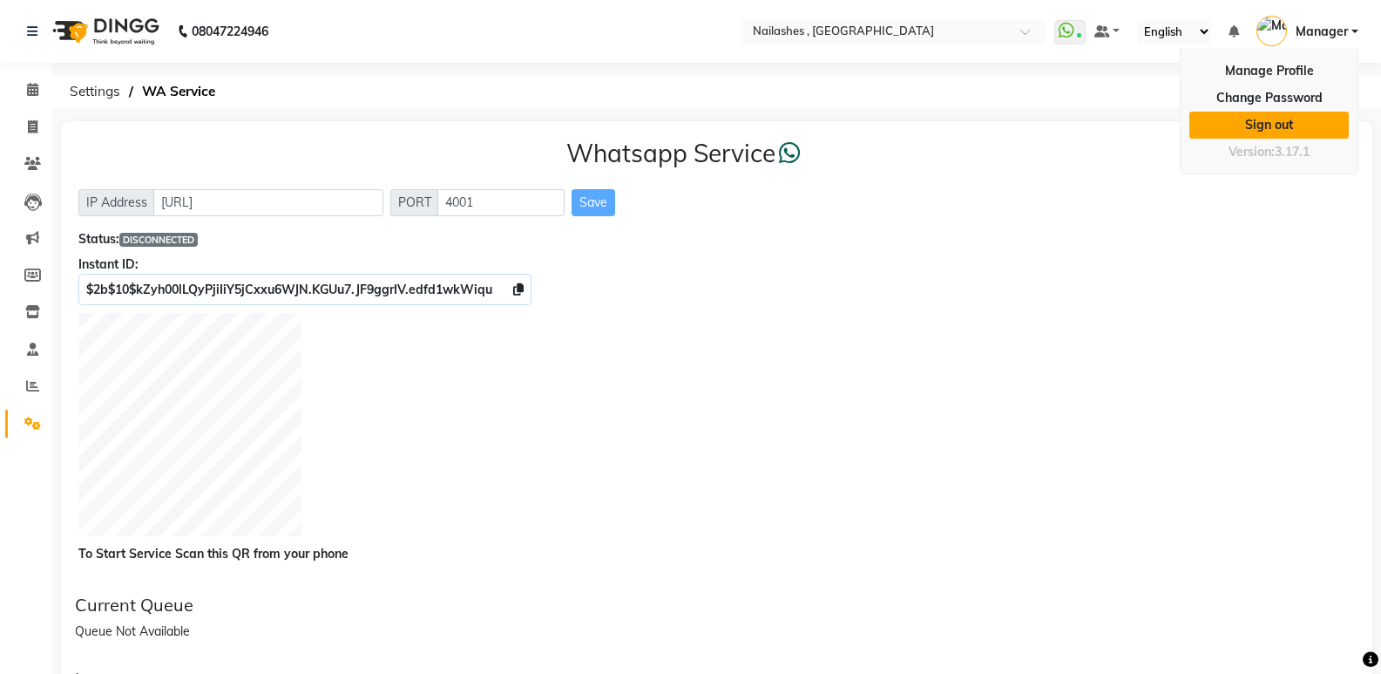
click at [1259, 124] on link "Sign out" at bounding box center [1269, 125] width 159 height 27
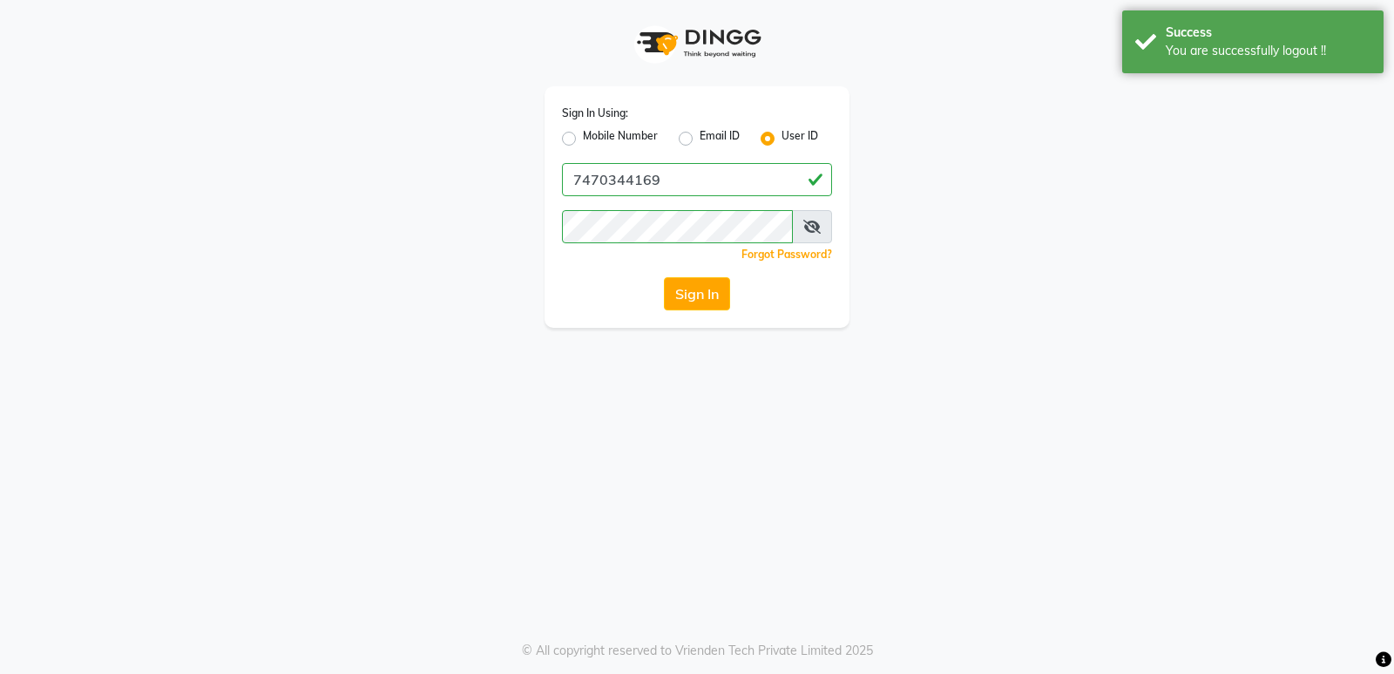
click at [583, 145] on label "Mobile Number" at bounding box center [620, 138] width 75 height 21
click at [583, 139] on input "Mobile Number" at bounding box center [588, 133] width 11 height 11
radio input "true"
radio input "false"
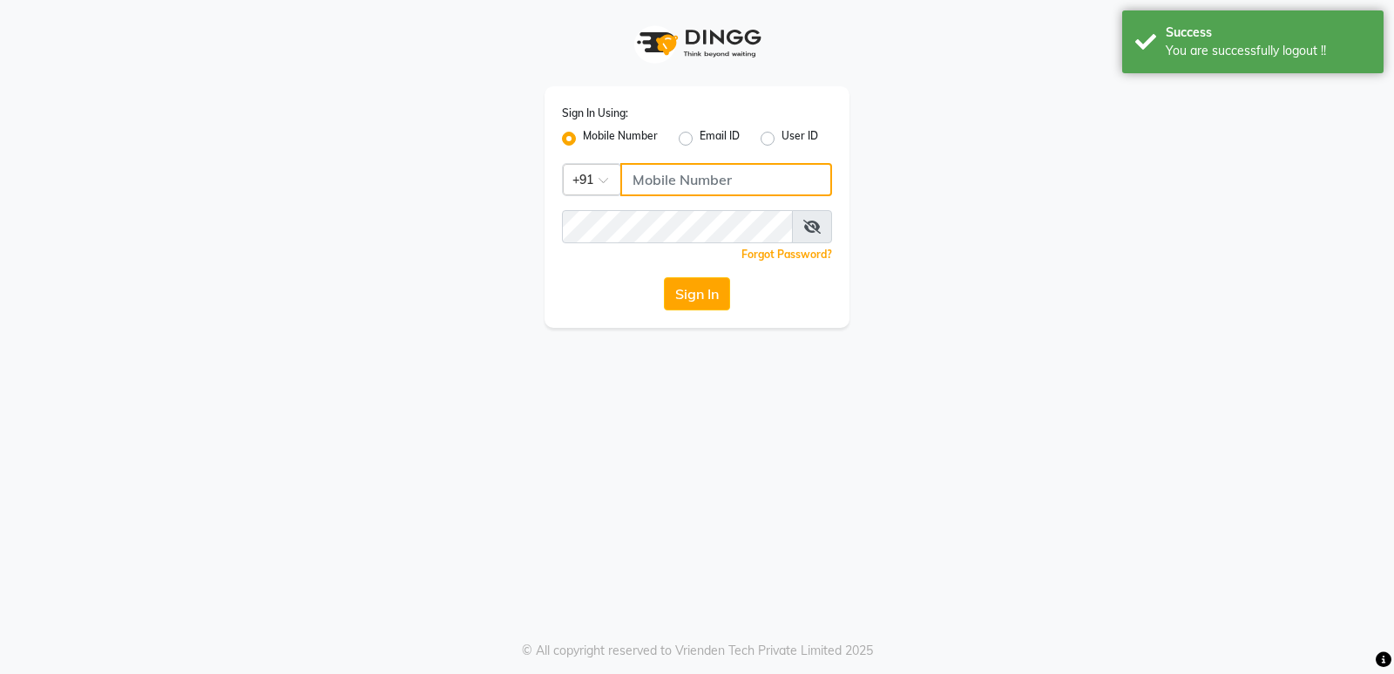
click at [739, 186] on input "Username" at bounding box center [726, 179] width 212 height 33
type input "9244260269"
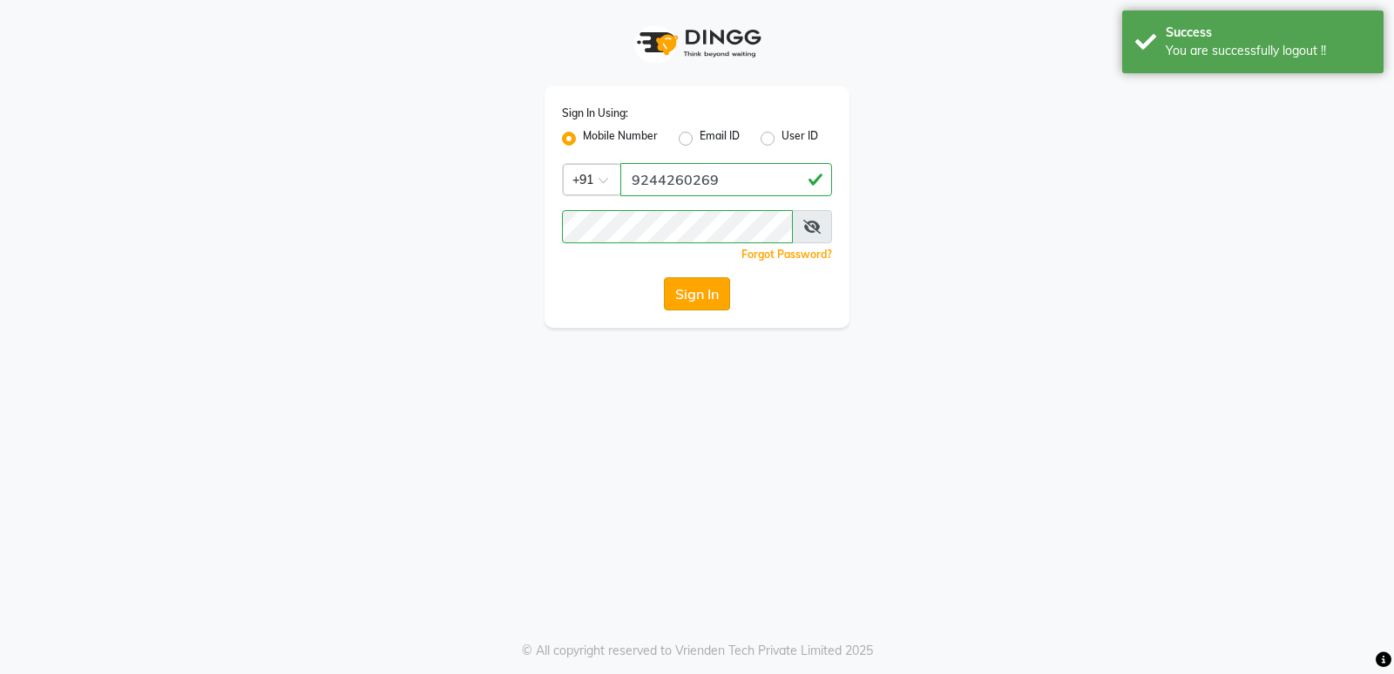
click at [691, 296] on button "Sign In" at bounding box center [697, 293] width 66 height 33
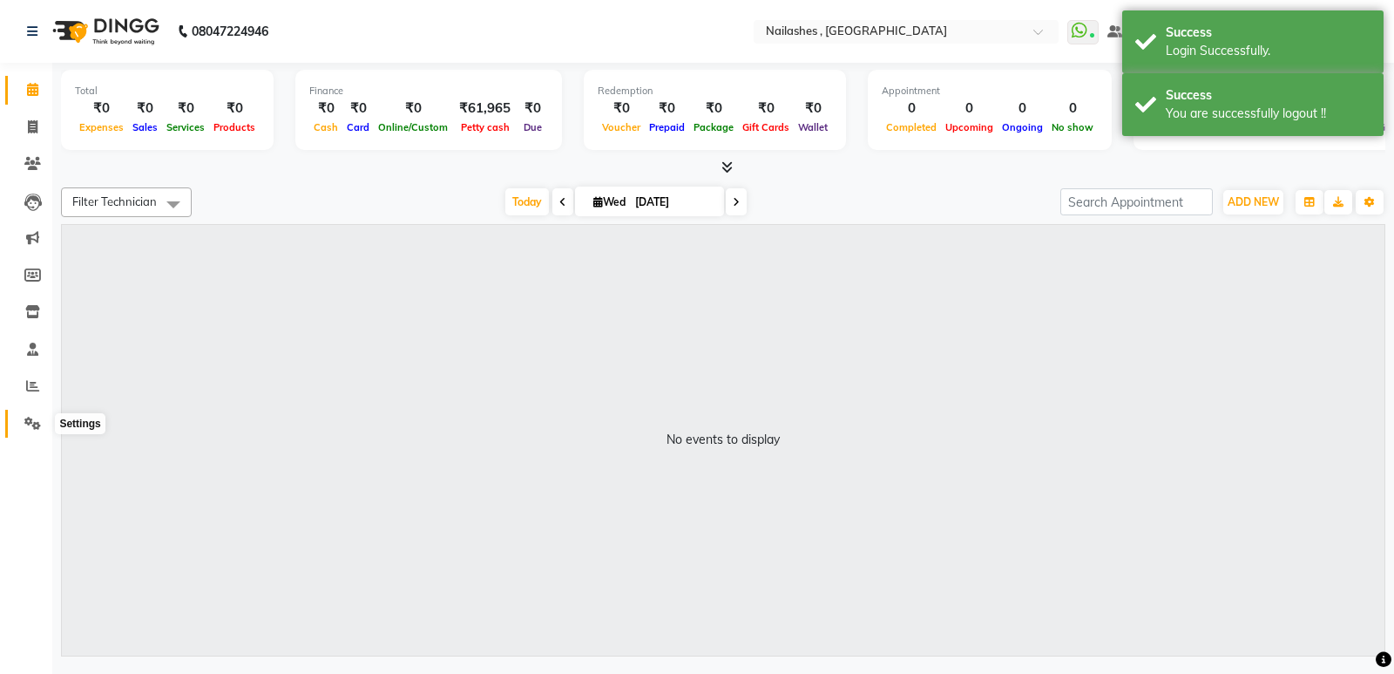
click at [37, 421] on icon at bounding box center [32, 423] width 17 height 13
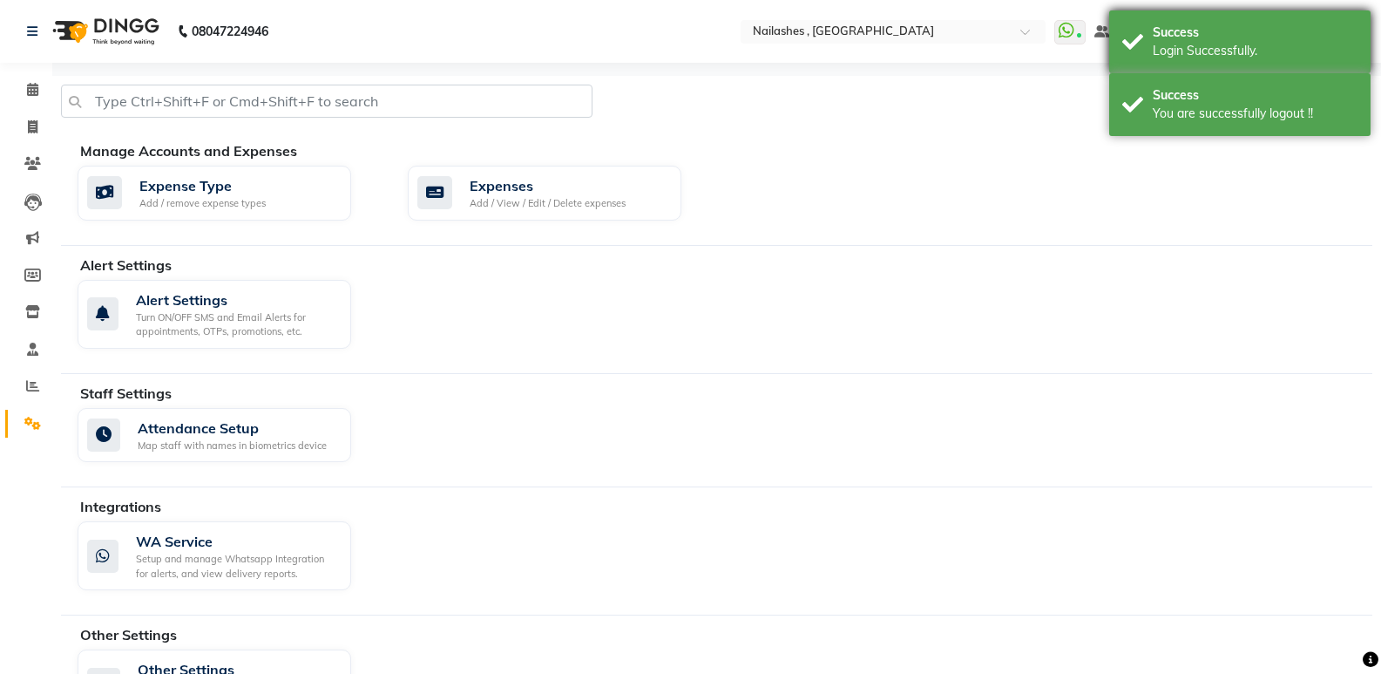
click at [1207, 44] on div "Login Successfully." at bounding box center [1255, 51] width 205 height 18
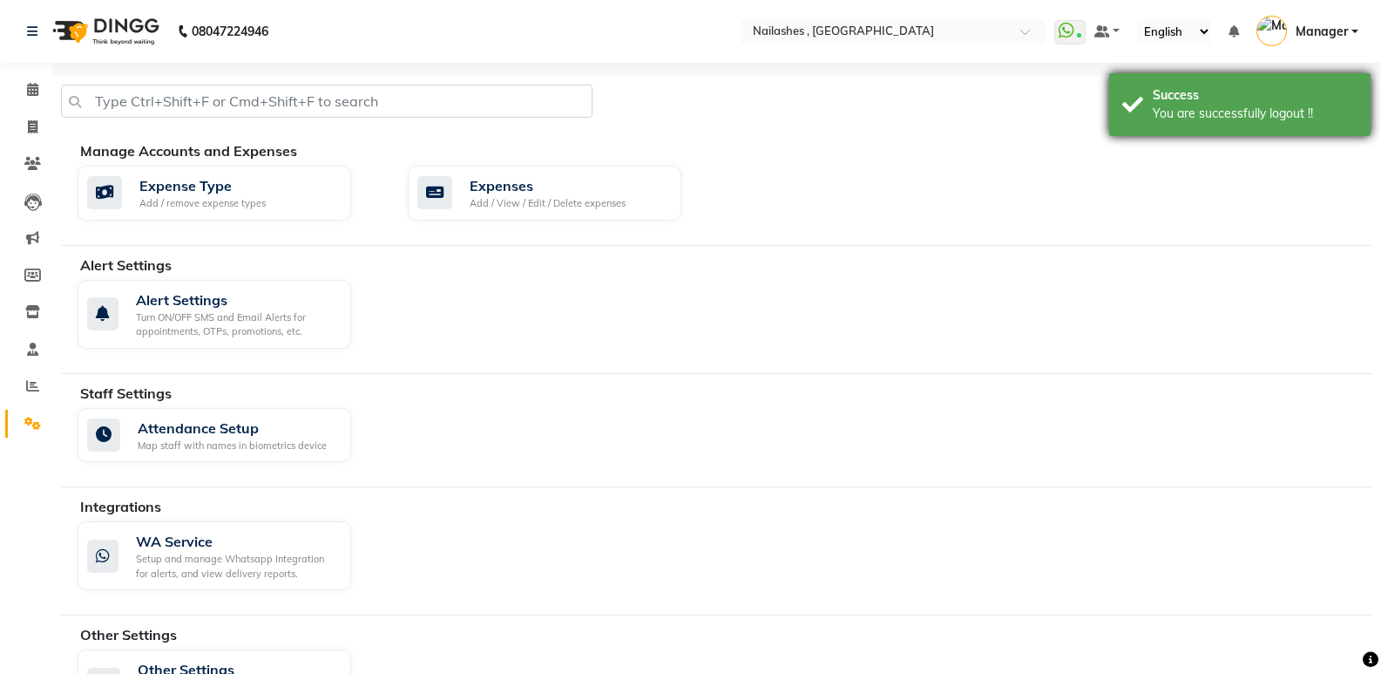
click at [1203, 111] on div "You are successfully logout !!" at bounding box center [1255, 114] width 205 height 18
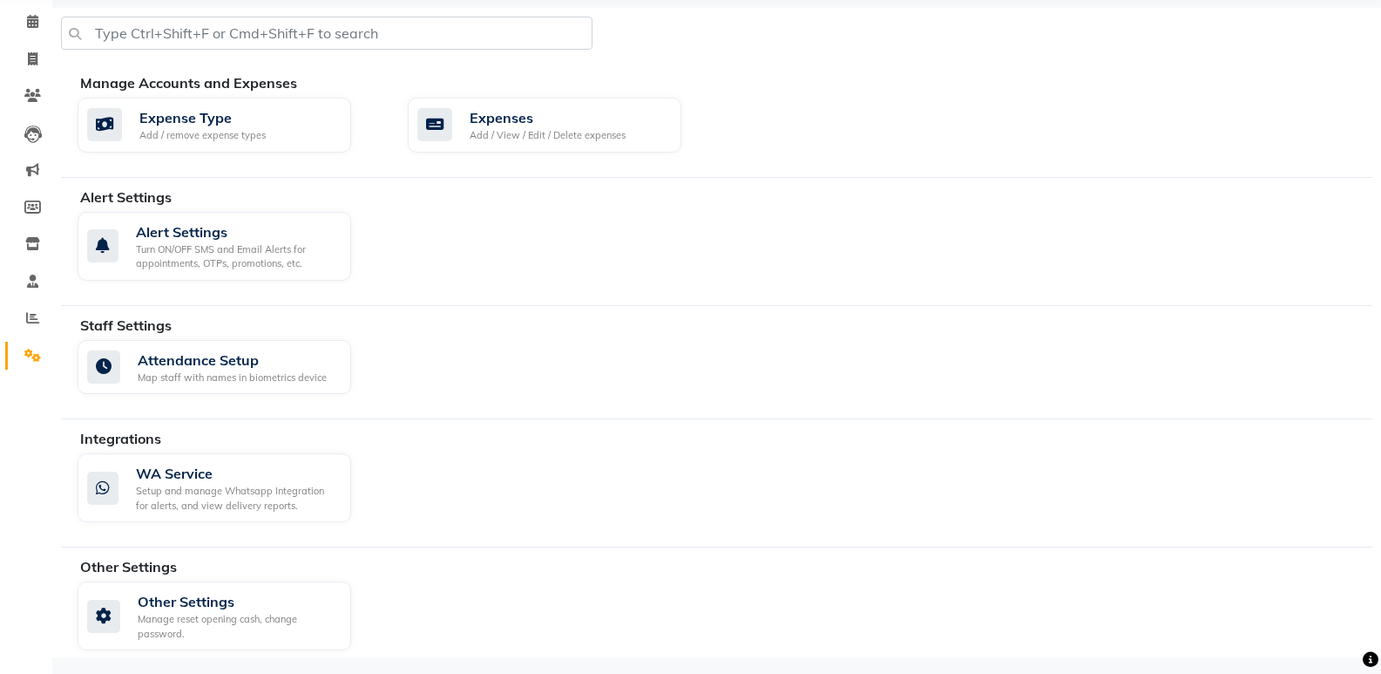
scroll to position [69, 0]
click at [184, 477] on div "WA Service" at bounding box center [236, 472] width 201 height 21
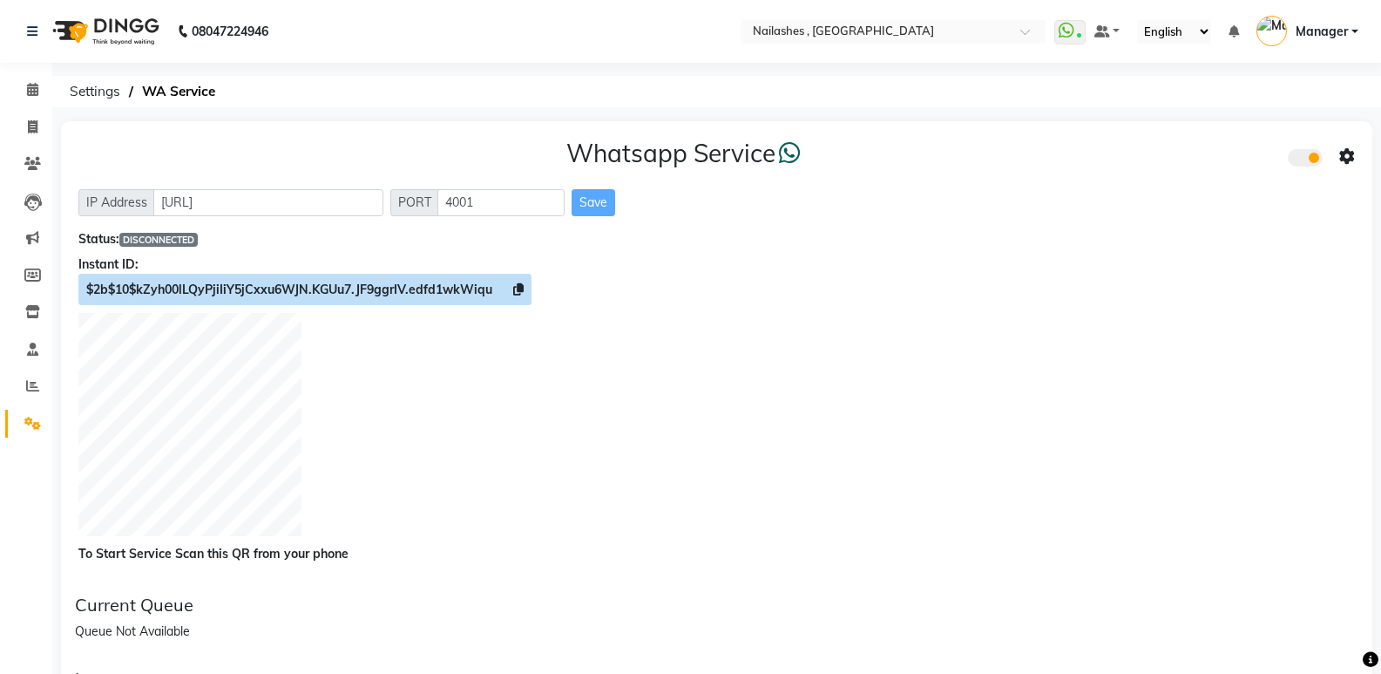
click at [519, 287] on icon at bounding box center [518, 289] width 10 height 12
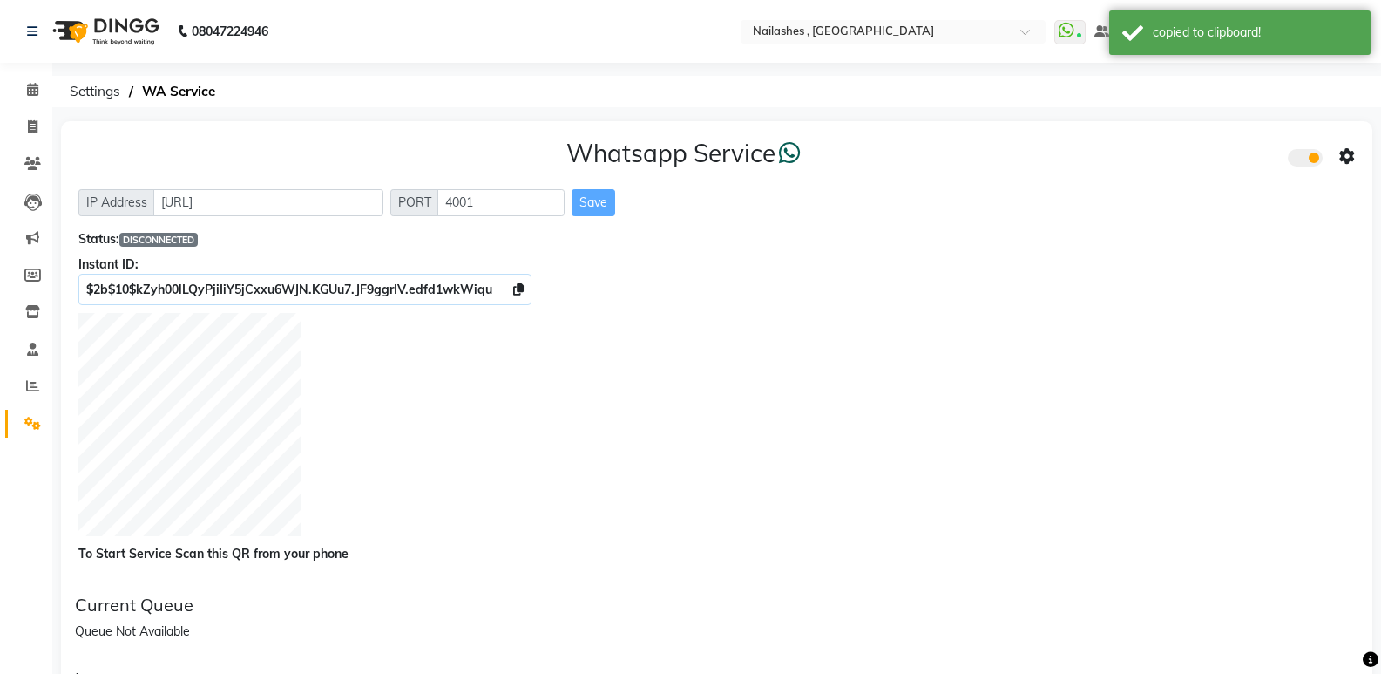
click at [1346, 155] on icon at bounding box center [1347, 157] width 16 height 16
click at [1156, 146] on div "Whatsapp Settings" at bounding box center [1222, 138] width 200 height 22
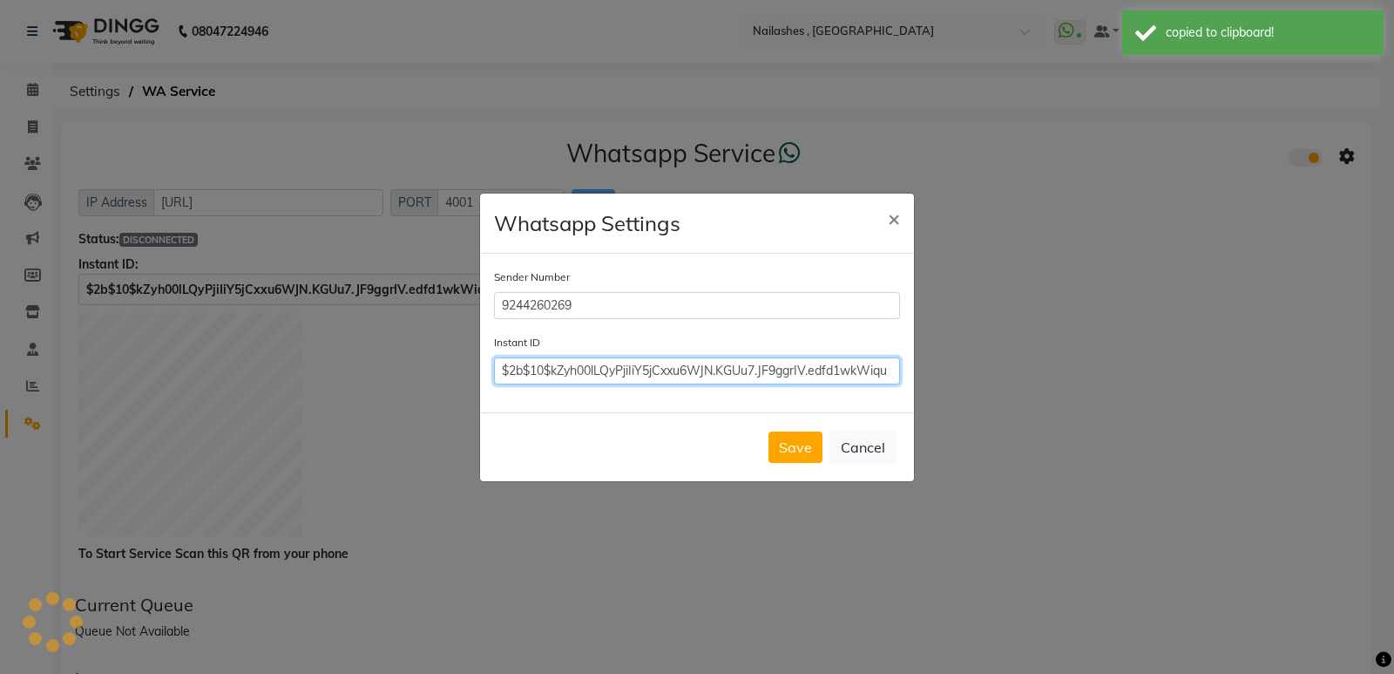
click at [721, 364] on input "$2b$10$kZyh00lLQyPjiIiY5jCxxu6WJN.KGUu7.JF9ggrIV.edfd1wkWiqu" at bounding box center [697, 370] width 406 height 27
click at [788, 451] on button "Save" at bounding box center [796, 446] width 54 height 31
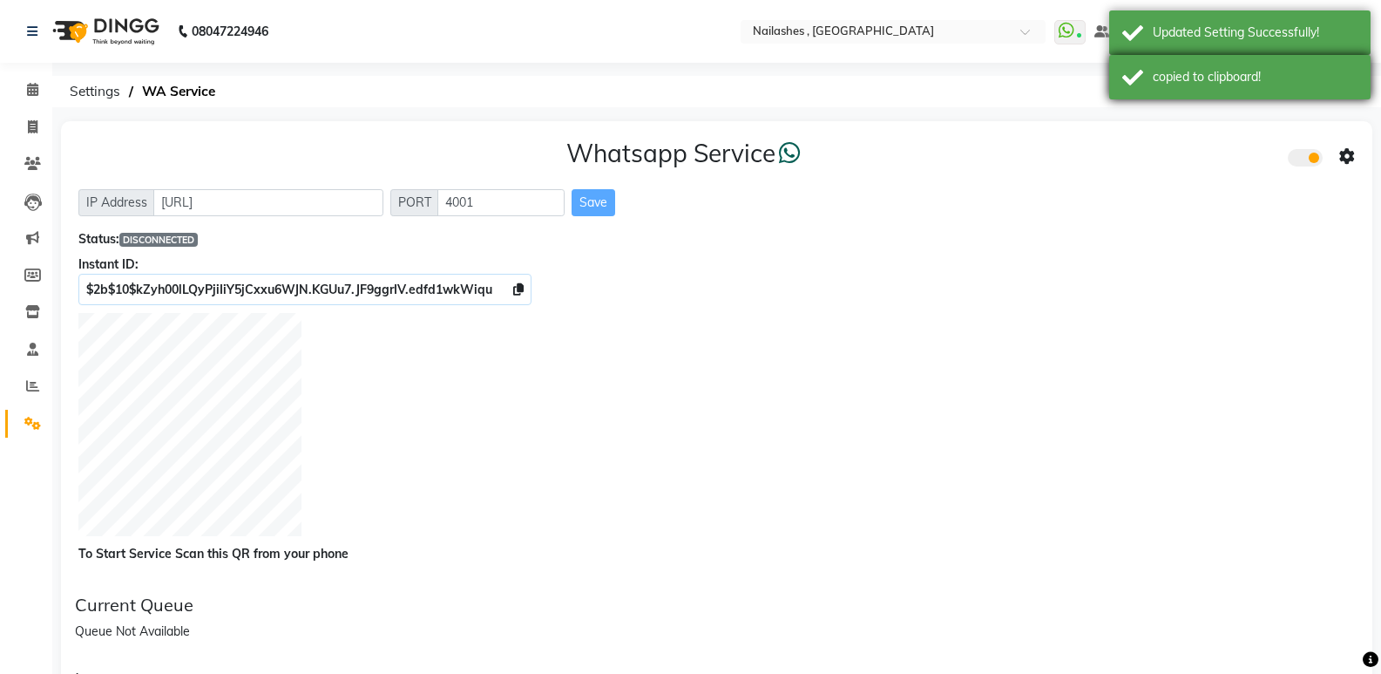
click at [1192, 72] on div "copied to clipboard!" at bounding box center [1255, 77] width 205 height 18
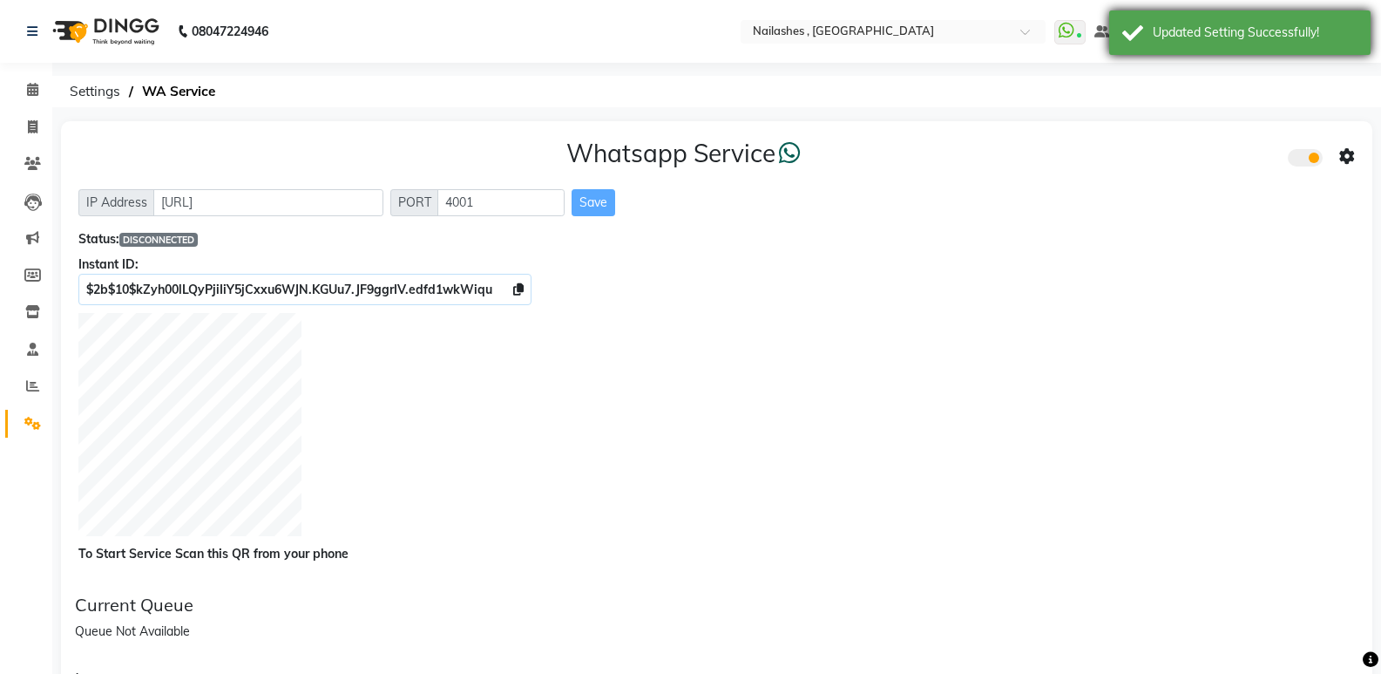
click at [1189, 37] on div "Updated Setting Successfully!" at bounding box center [1255, 33] width 205 height 18
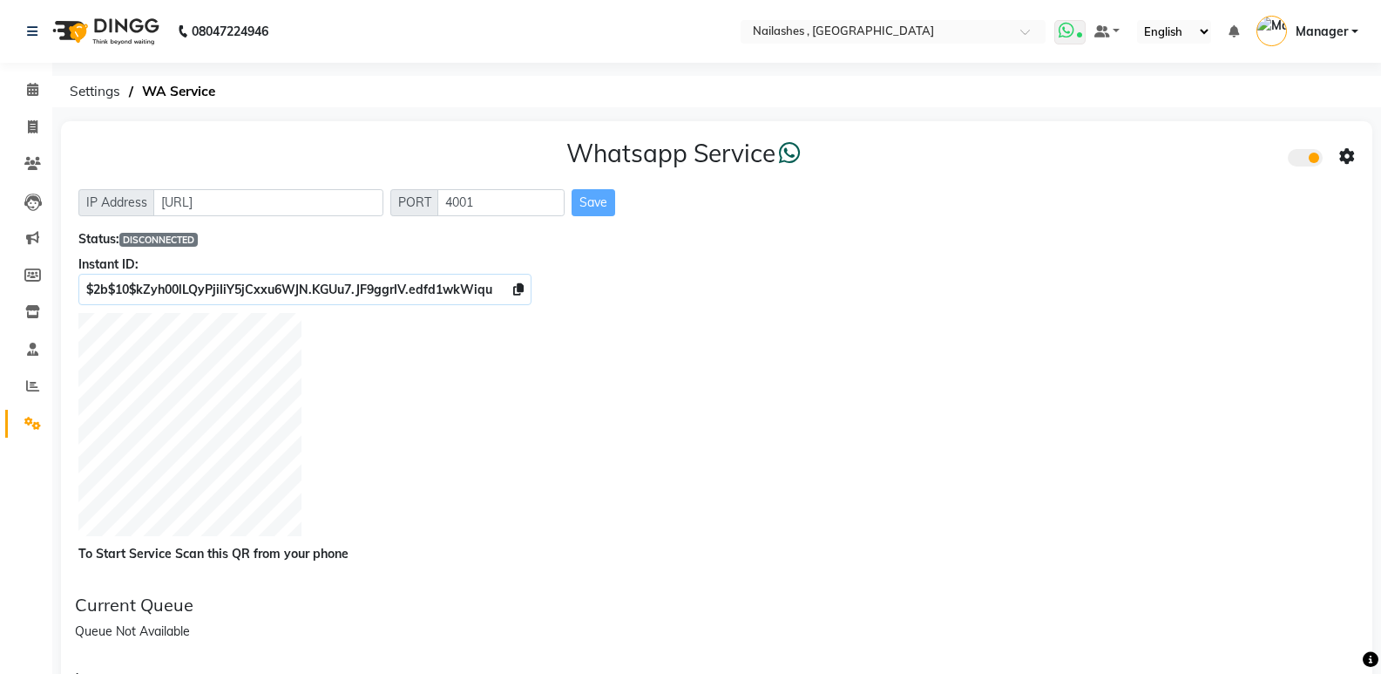
click at [1075, 36] on icon at bounding box center [1067, 30] width 16 height 17
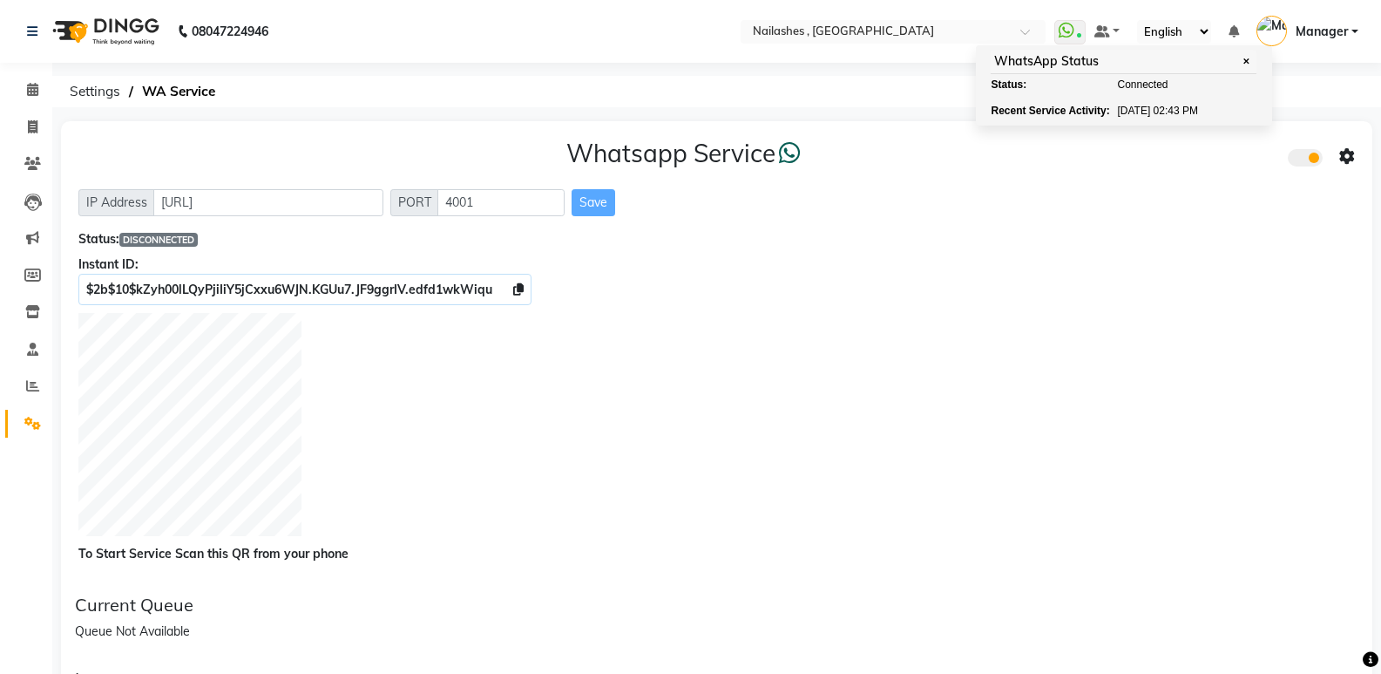
click at [984, 273] on div "Instant ID:" at bounding box center [716, 264] width 1277 height 18
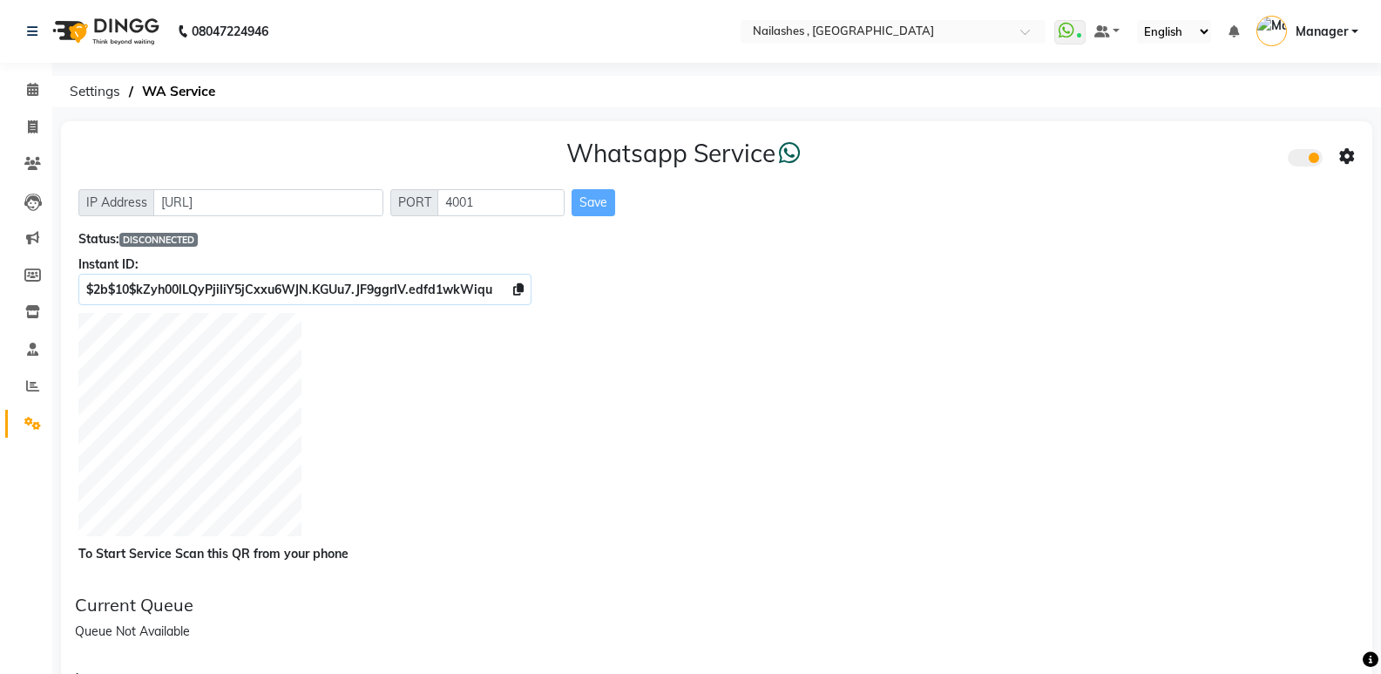
click at [605, 208] on div "Save" at bounding box center [594, 202] width 44 height 27
click at [600, 201] on div "Save" at bounding box center [594, 202] width 44 height 27
click at [595, 201] on div "Save" at bounding box center [594, 202] width 44 height 27
click at [593, 196] on div "Save" at bounding box center [594, 202] width 44 height 27
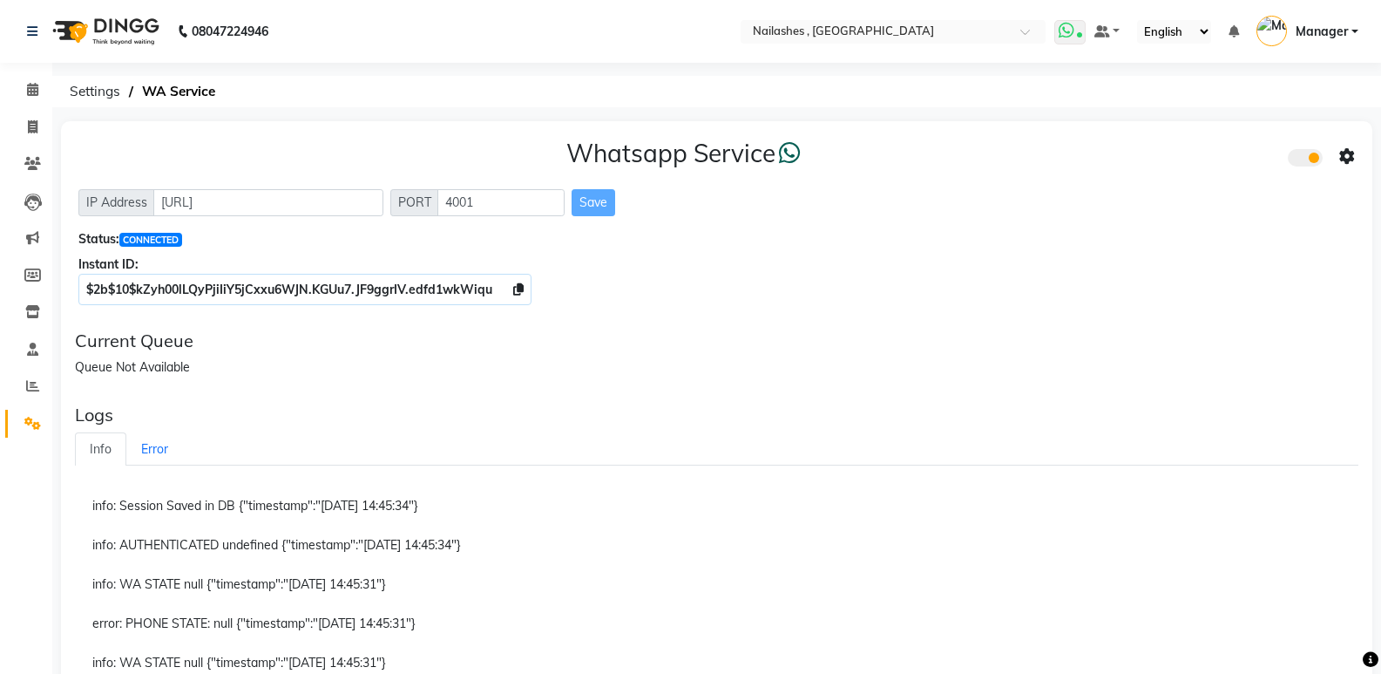
click at [1080, 26] on span at bounding box center [1069, 32] width 31 height 24
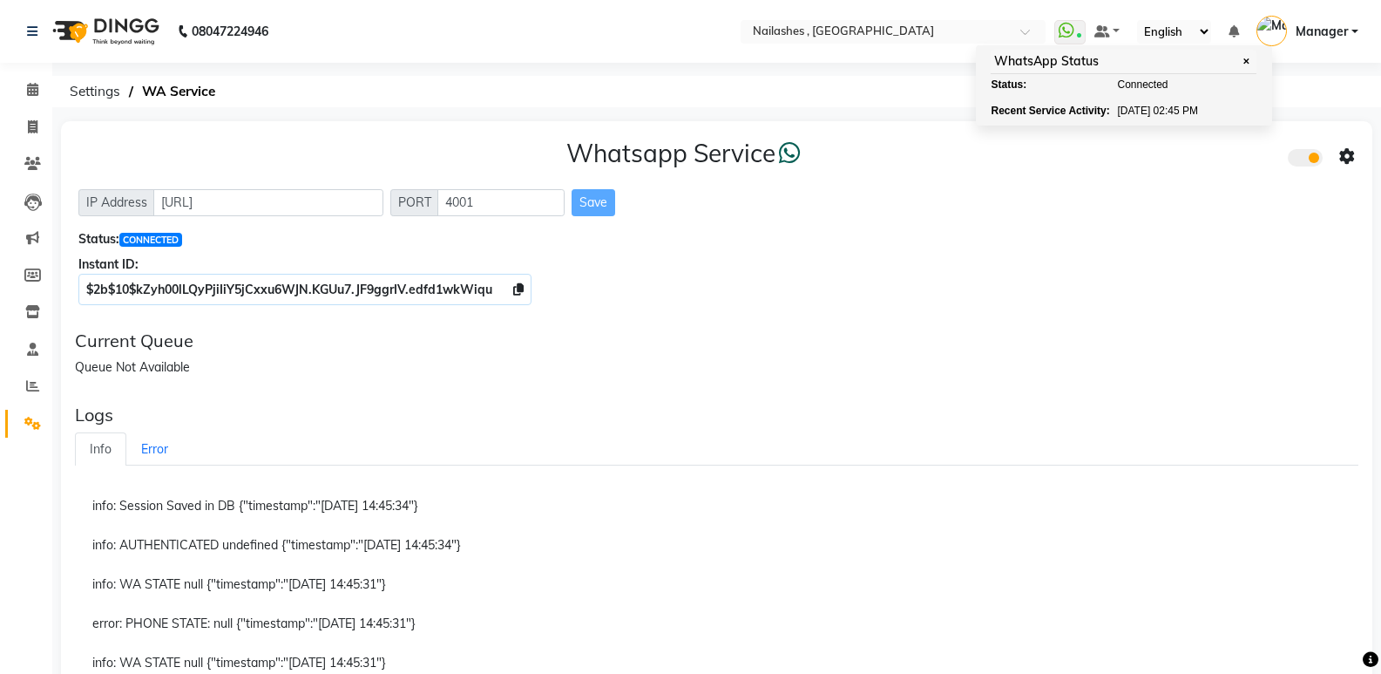
click at [978, 250] on div "Whatsapp Service IP Address [URL] PORT 4001 Save Status: CONNECTED Instant ID: …" at bounding box center [717, 218] width 1312 height 195
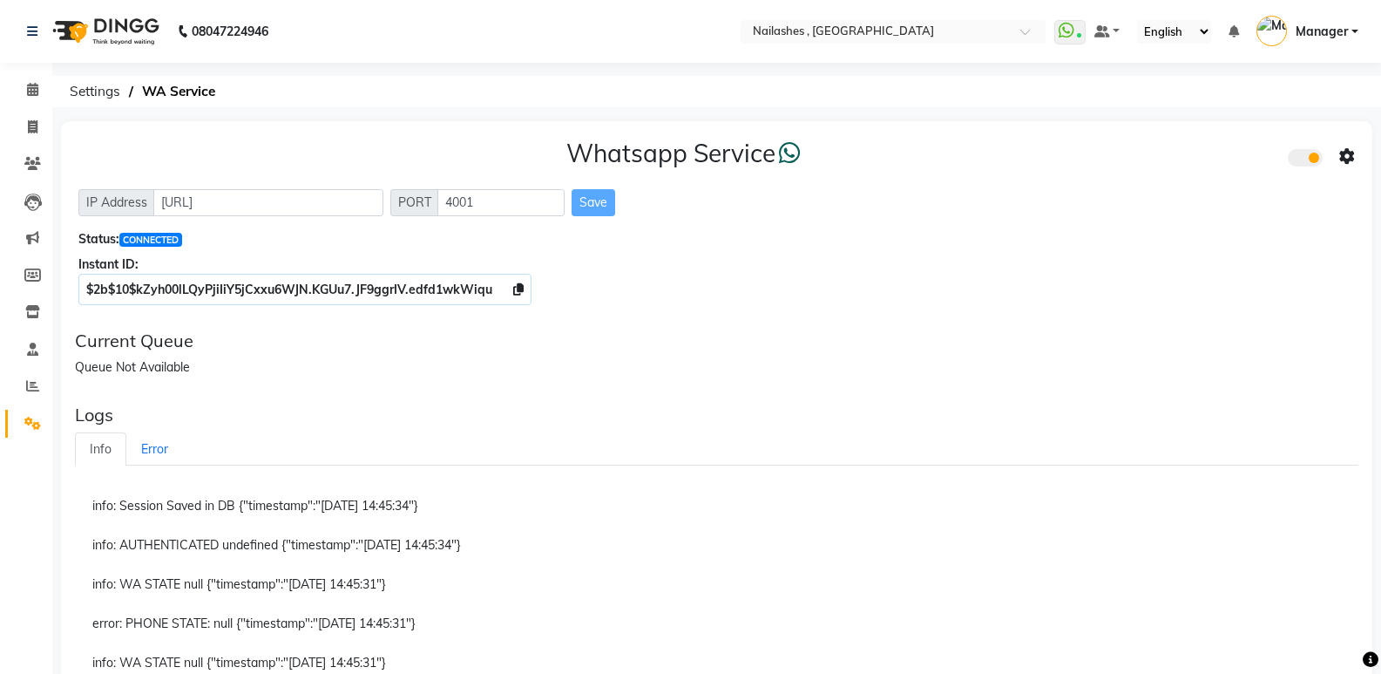
click at [1166, 377] on div "Current Queue Queue Not Available" at bounding box center [717, 353] width 1298 height 60
click at [32, 167] on icon at bounding box center [32, 163] width 17 height 13
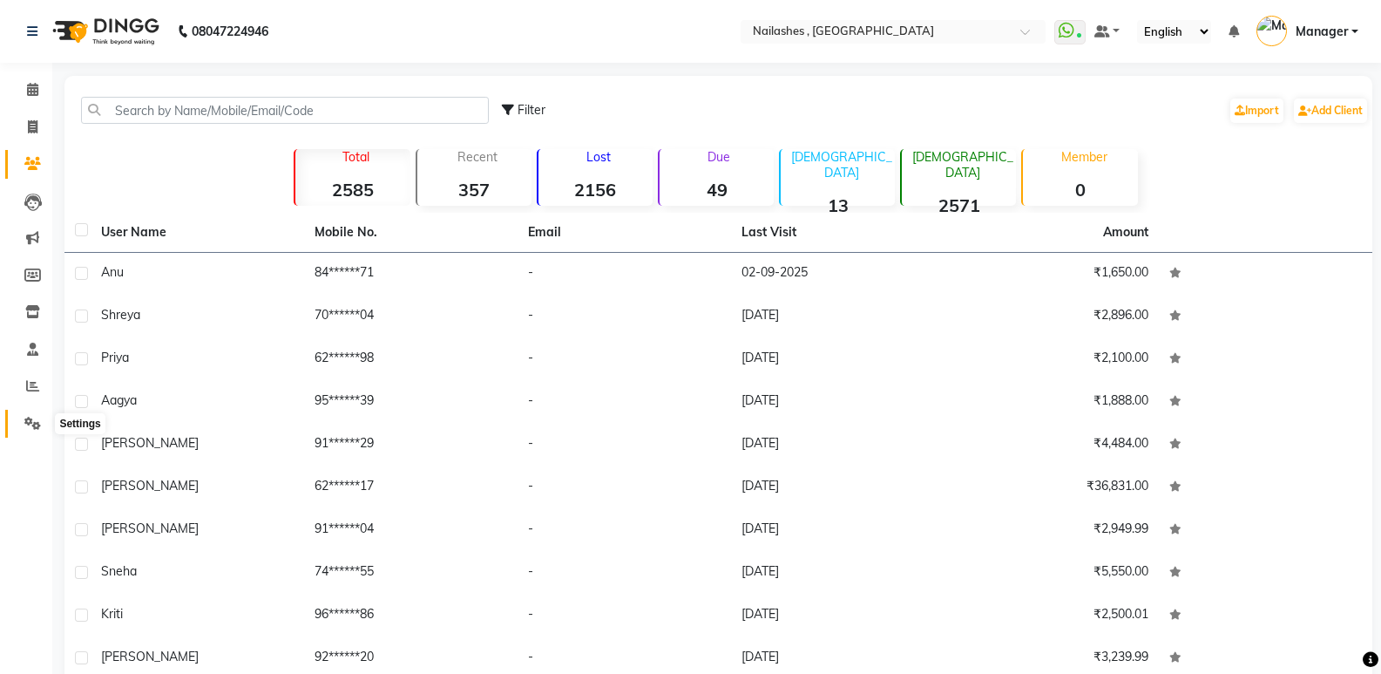
click at [35, 428] on icon at bounding box center [32, 423] width 17 height 13
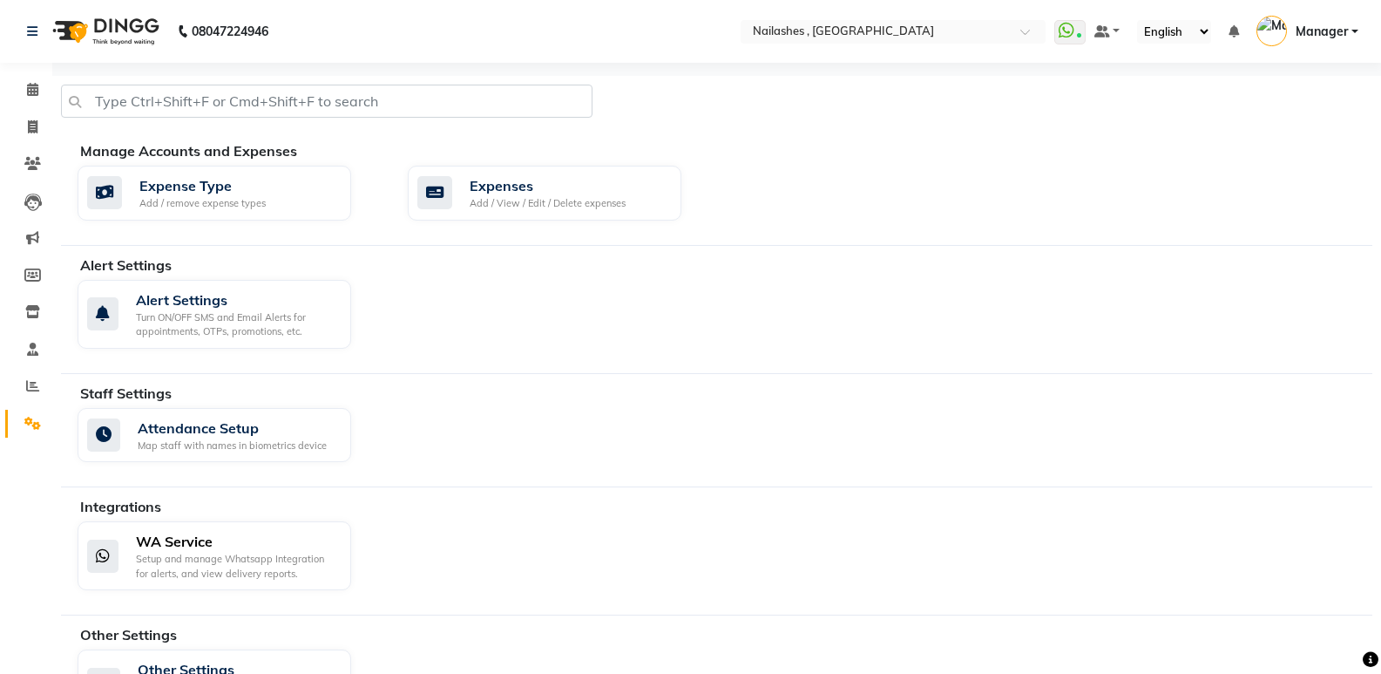
click at [275, 552] on div "Setup and manage Whatsapp Integration for alerts, and view delivery reports." at bounding box center [236, 566] width 201 height 29
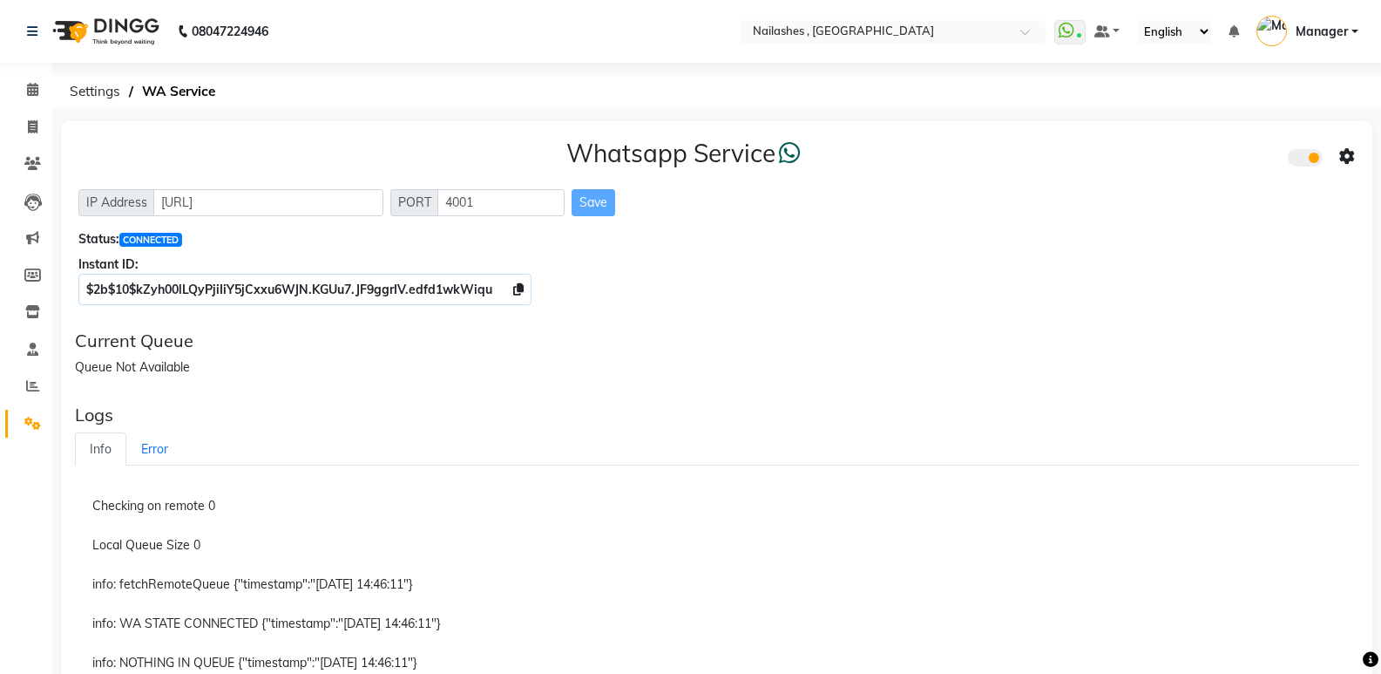
click at [1344, 154] on icon at bounding box center [1347, 157] width 16 height 16
click at [1232, 193] on div "Turn on Whatsapp for all customers" at bounding box center [1222, 192] width 200 height 22
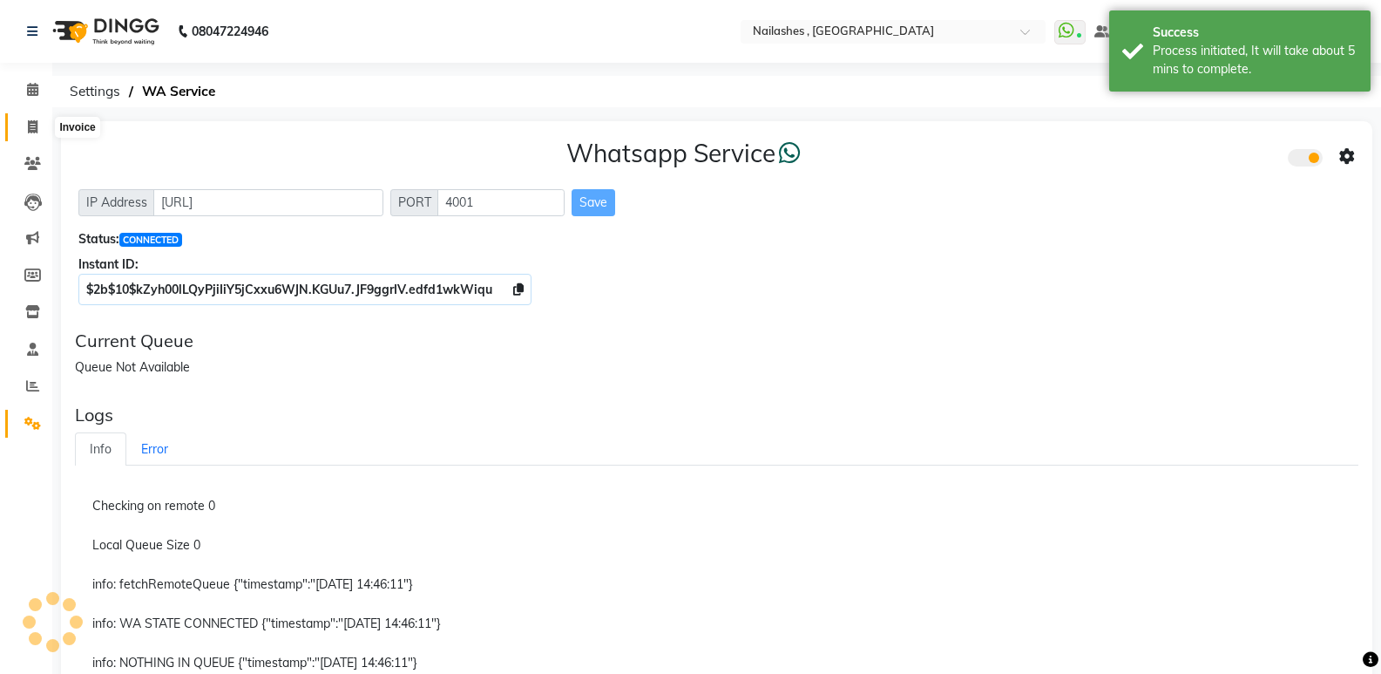
click at [24, 125] on span at bounding box center [32, 128] width 31 height 20
select select "service"
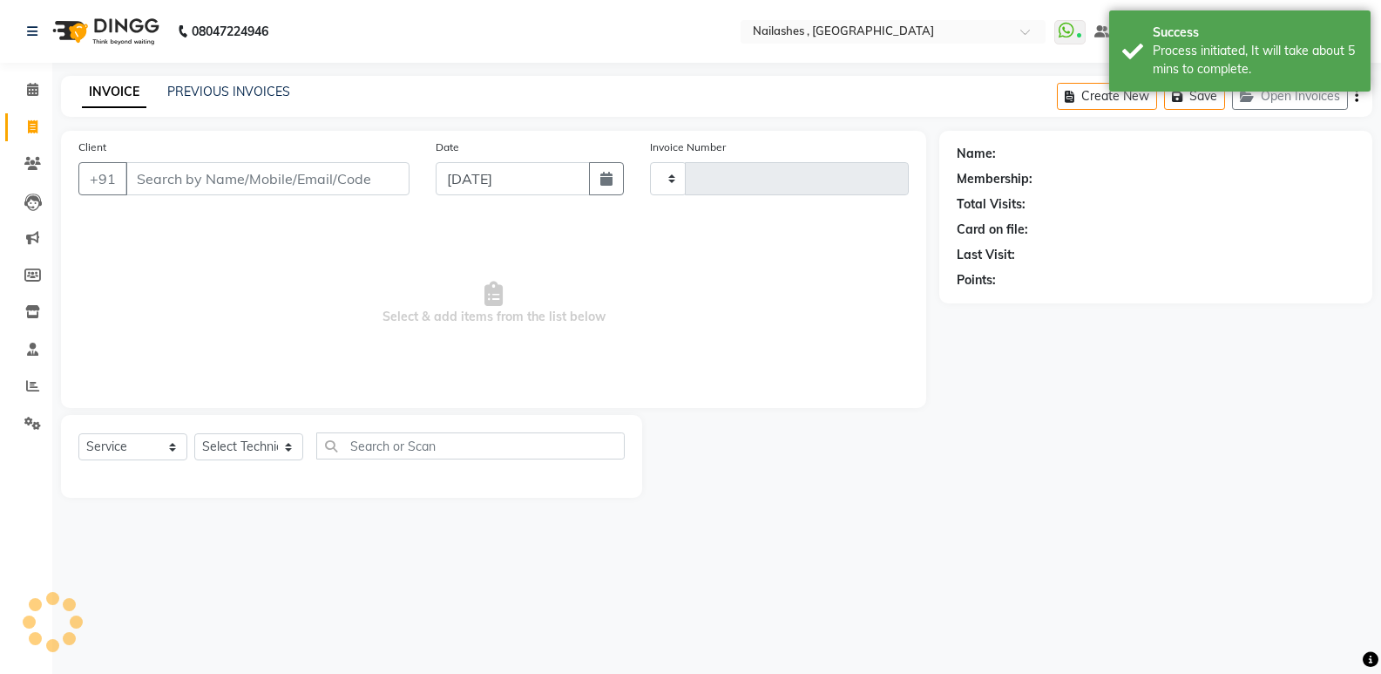
click at [31, 73] on li "Calendar" at bounding box center [26, 89] width 52 height 37
select select "4749"
type input "0961"
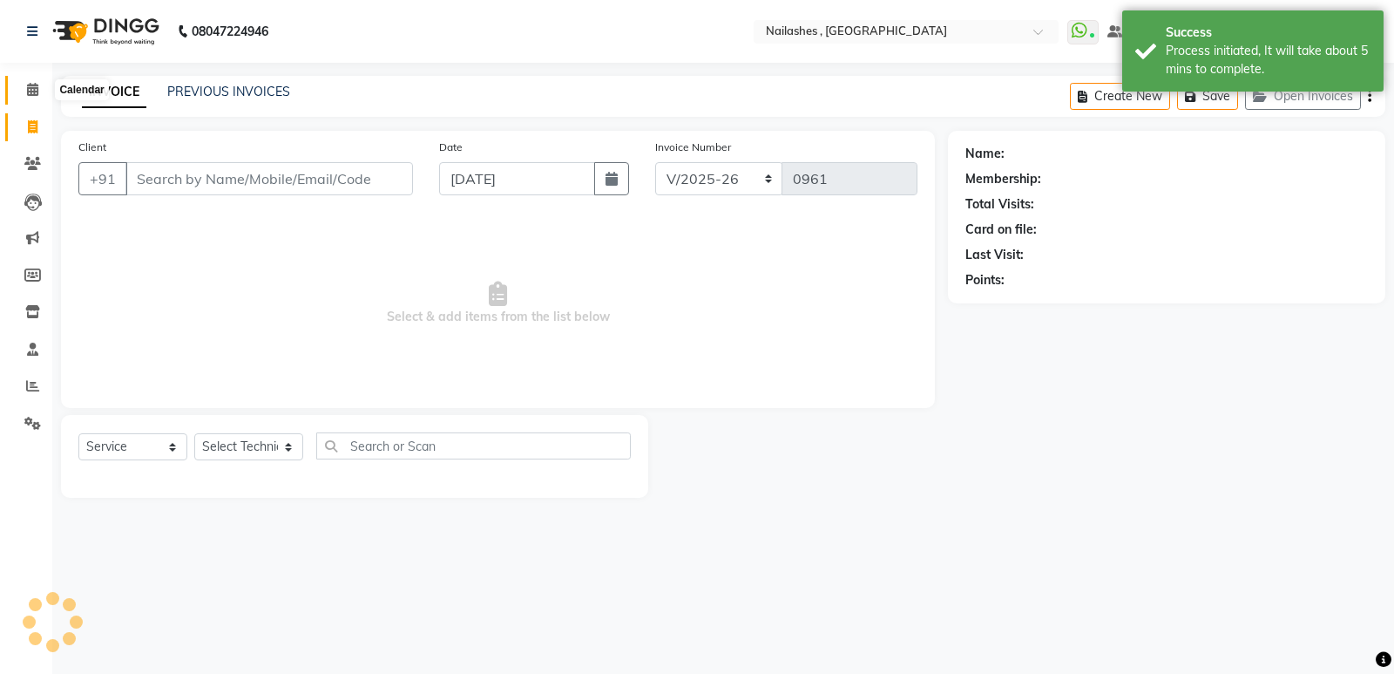
click at [31, 95] on icon at bounding box center [32, 89] width 11 height 13
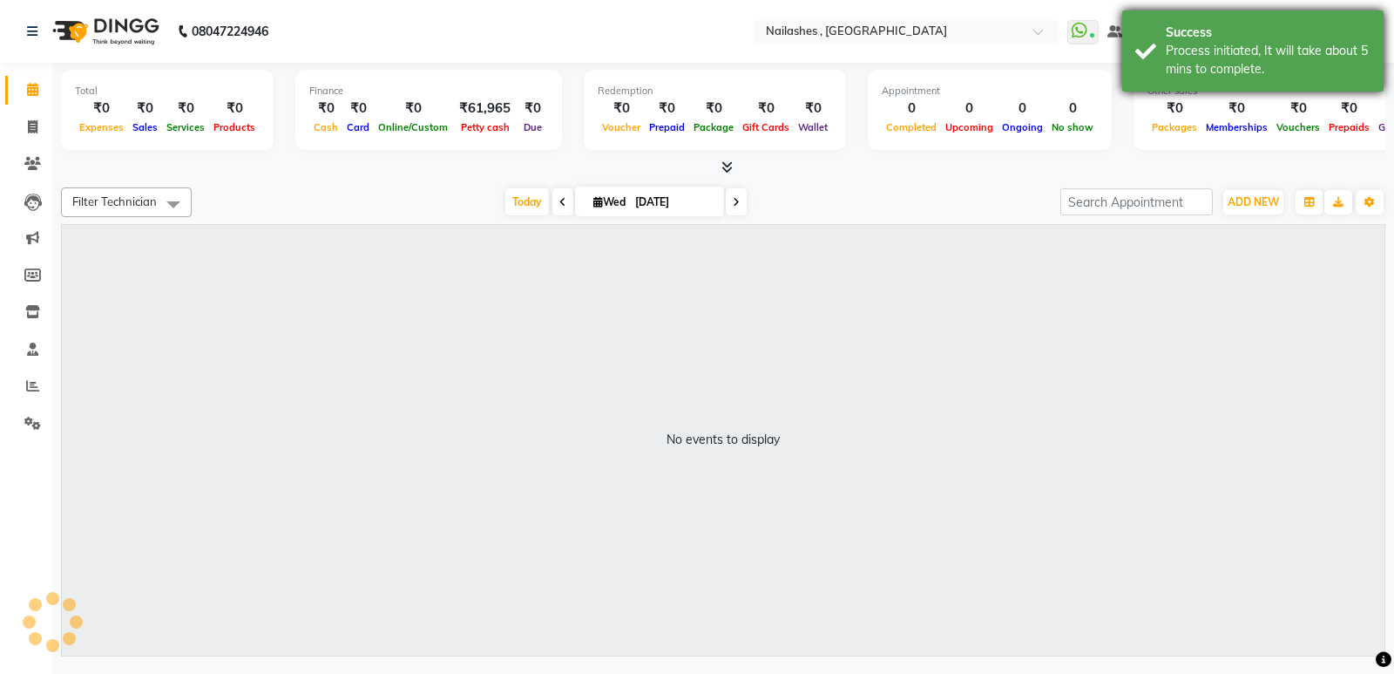
click at [1210, 56] on div "Process initiated, It will take about 5 mins to complete." at bounding box center [1268, 60] width 205 height 37
